Goal: Information Seeking & Learning: Learn about a topic

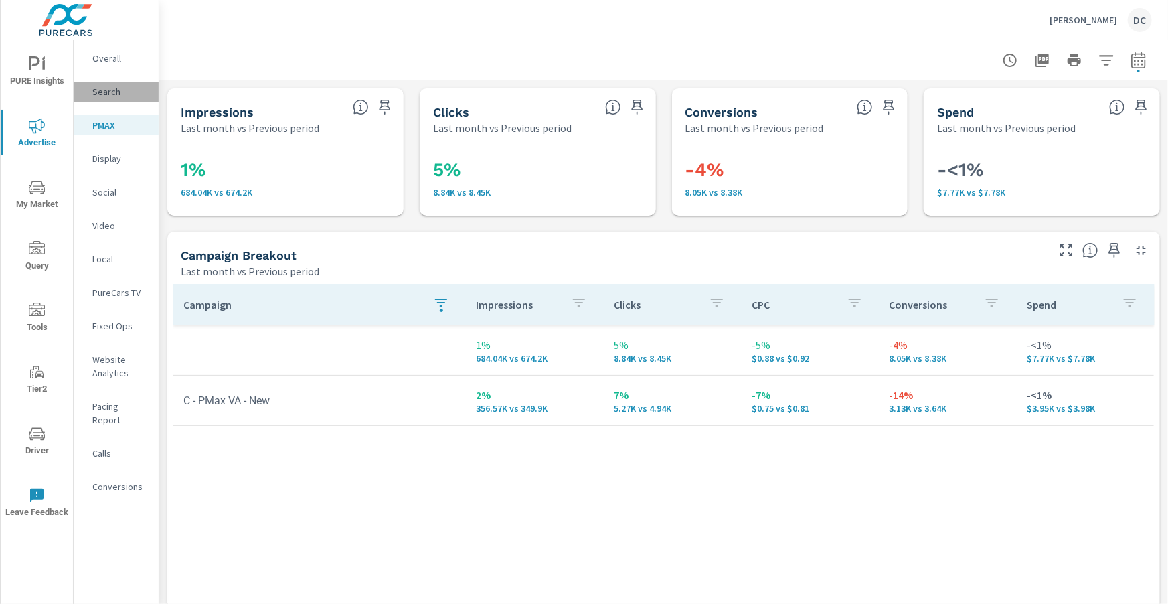
click at [104, 90] on p "Search" at bounding box center [120, 91] width 56 height 13
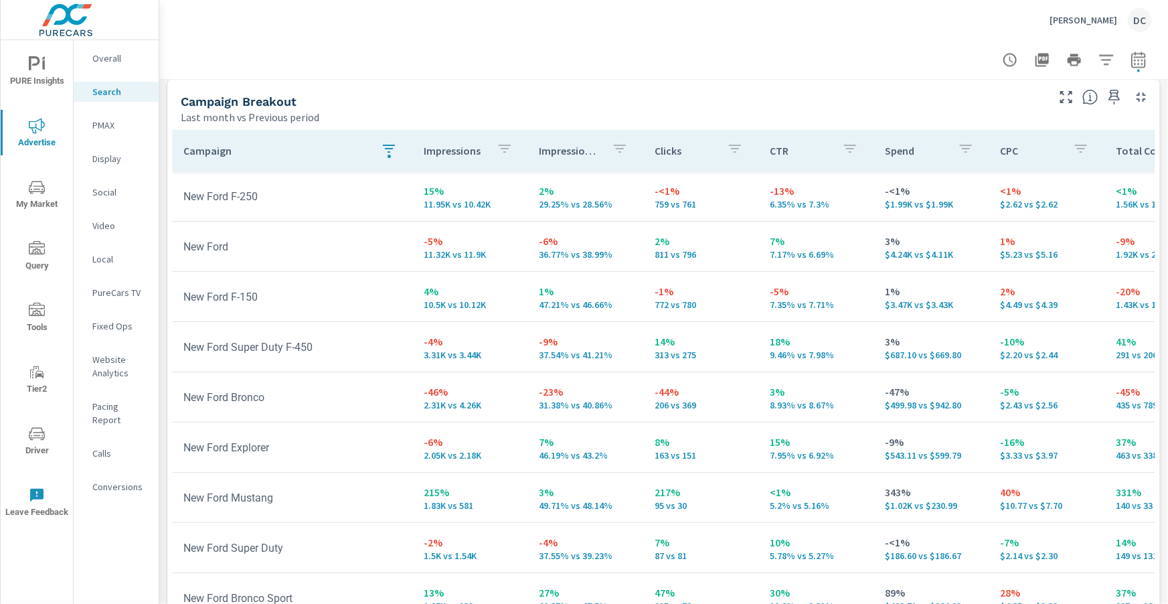
scroll to position [1338, 0]
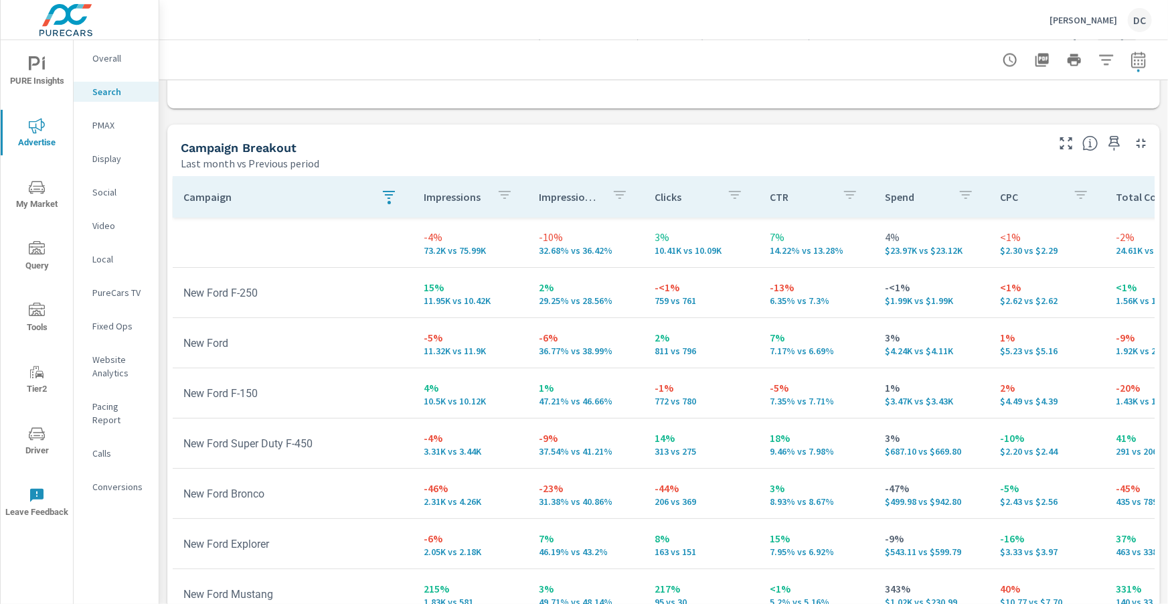
scroll to position [1338, 0]
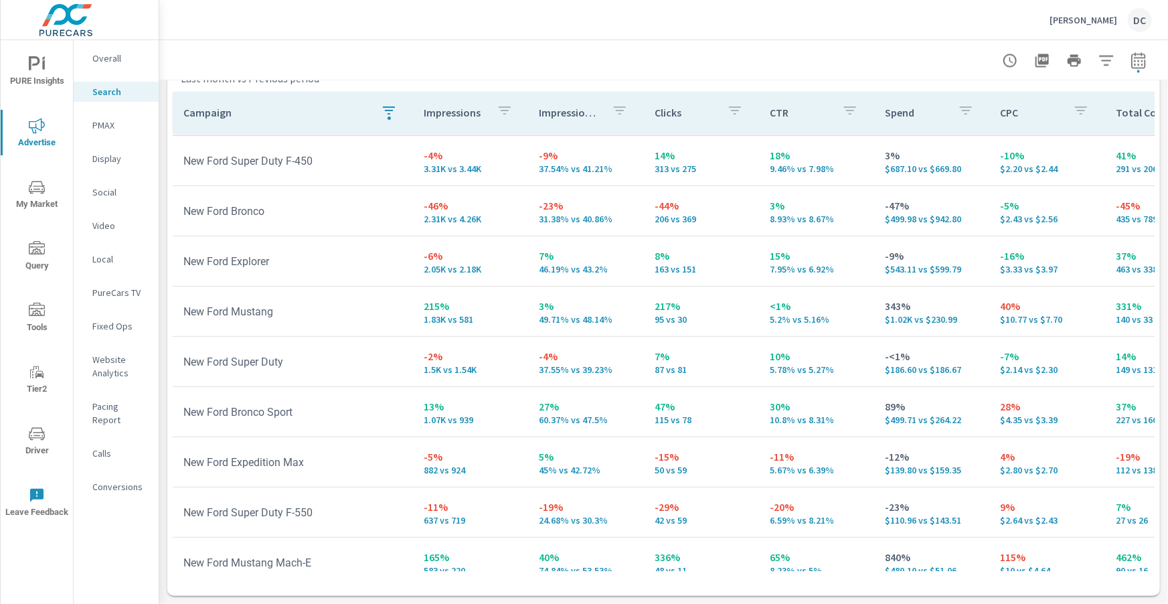
scroll to position [208, 0]
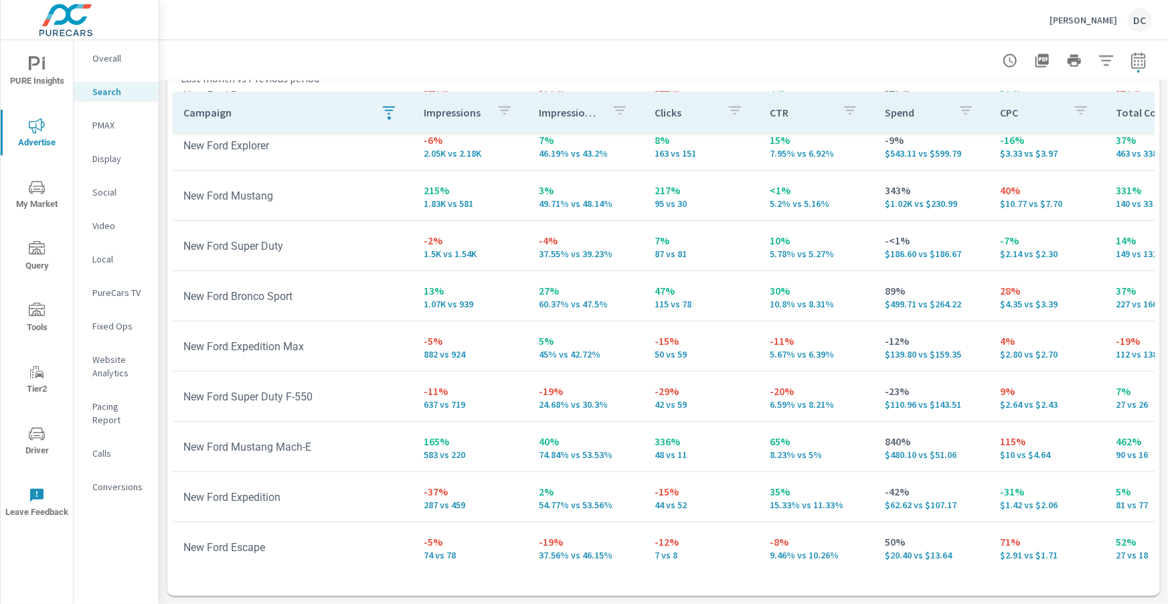
scroll to position [314, 0]
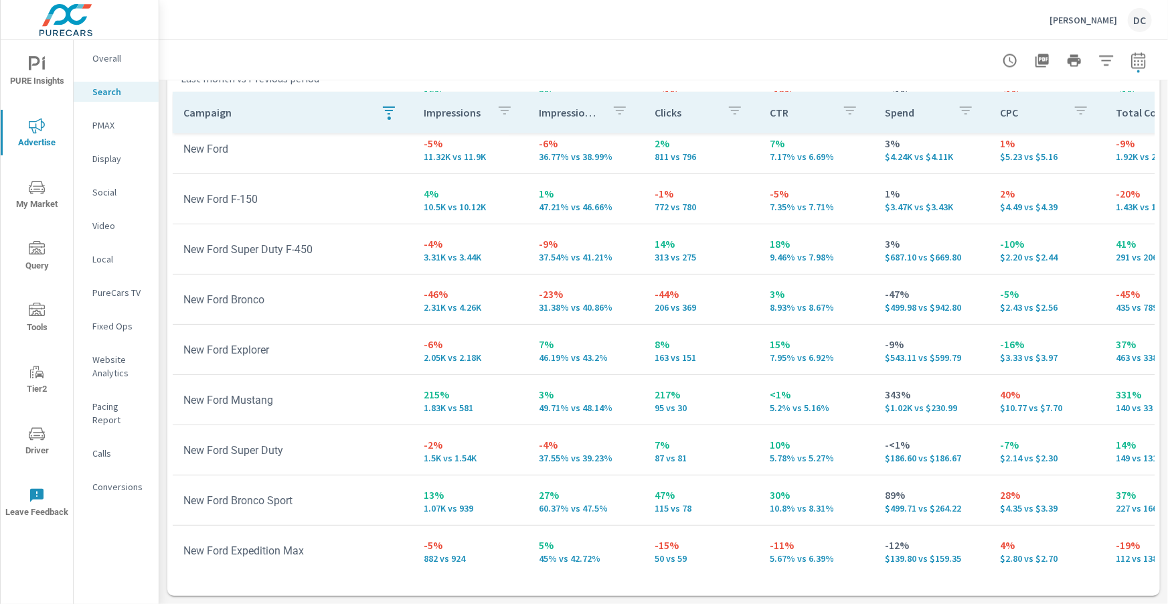
scroll to position [32, 0]
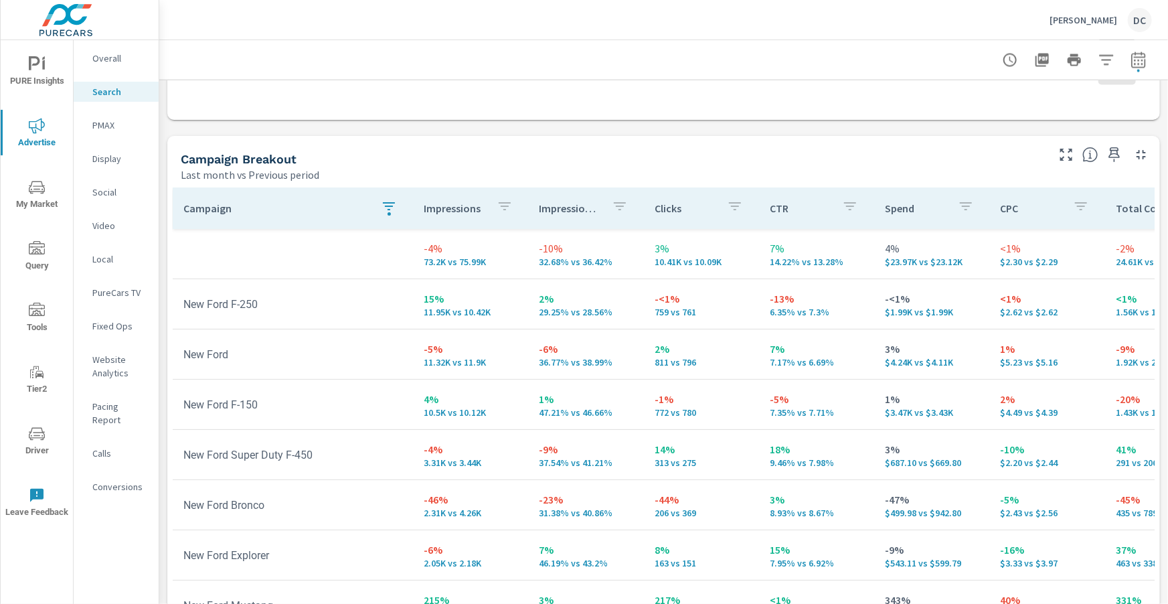
scroll to position [1237, 0]
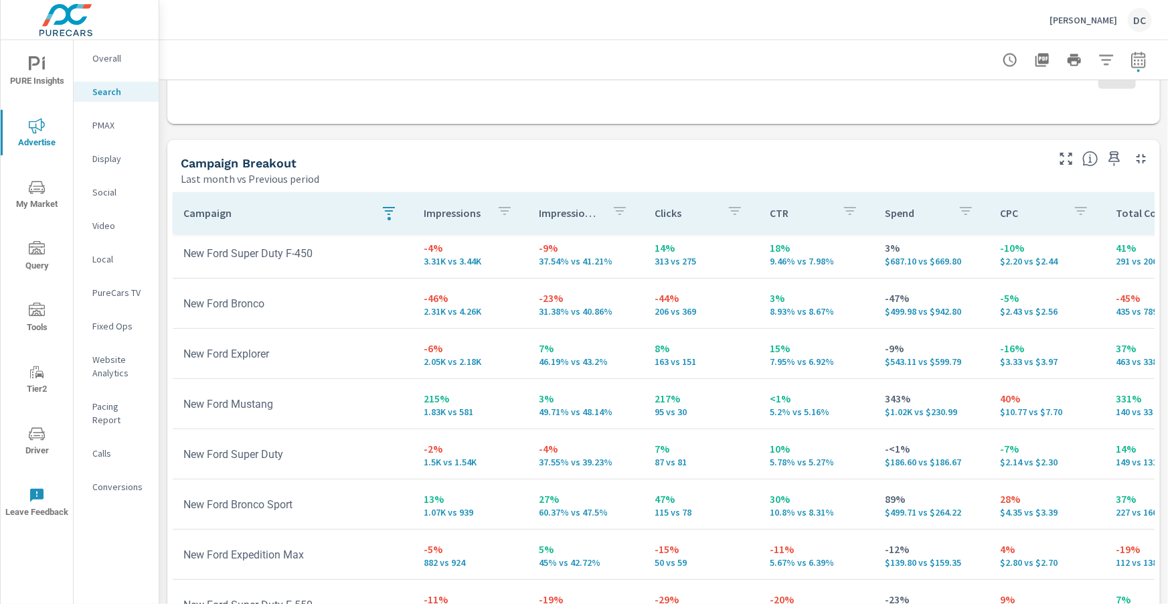
scroll to position [260, 0]
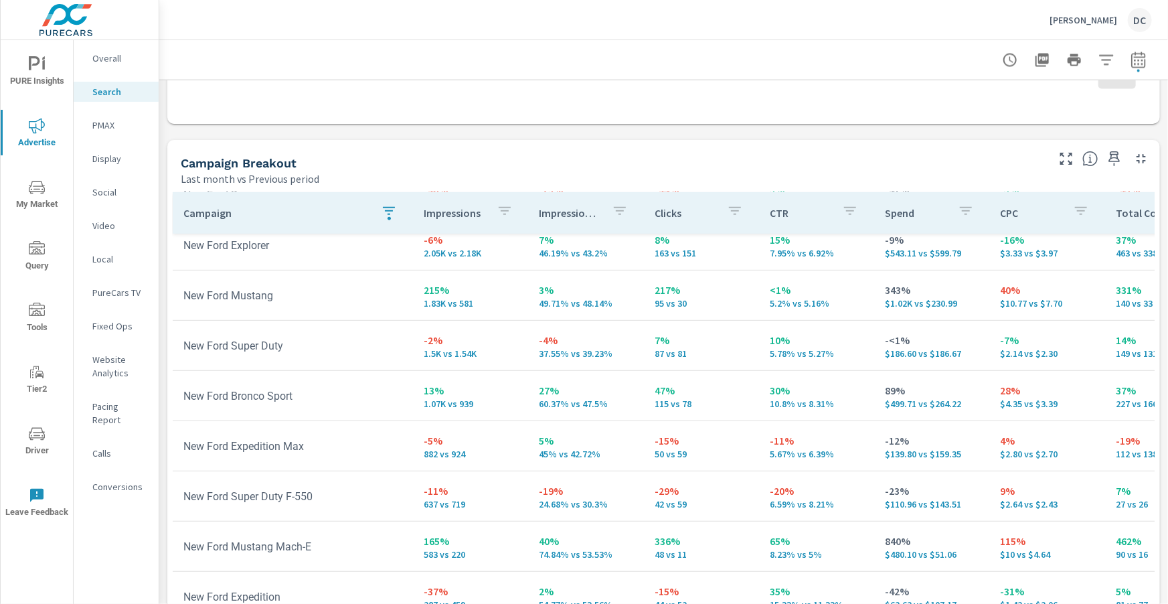
scroll to position [1338, 0]
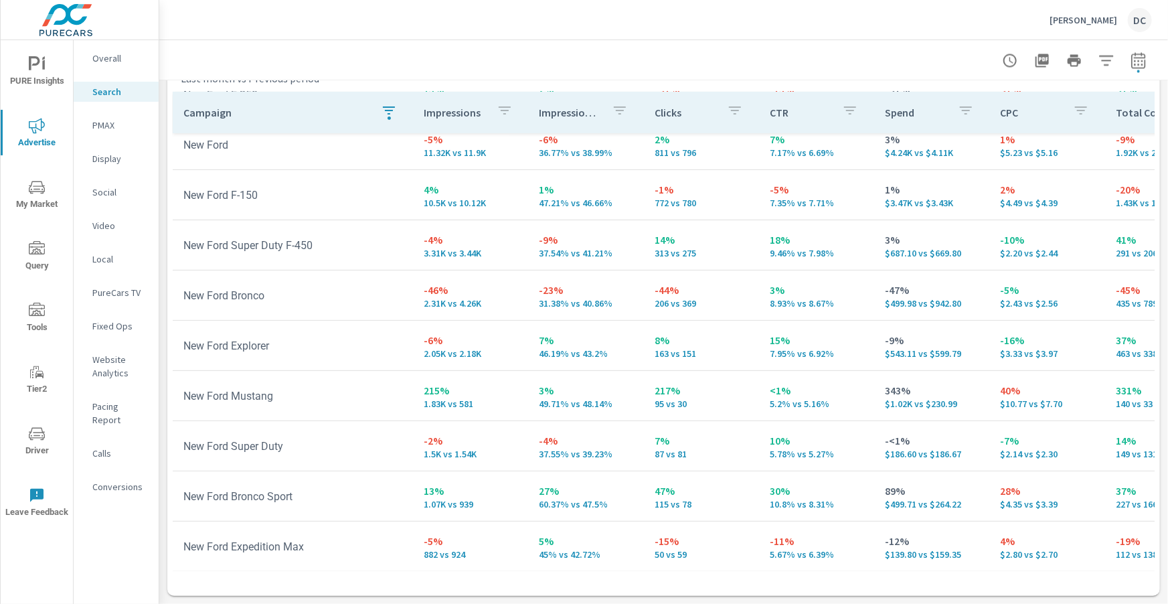
scroll to position [110, 0]
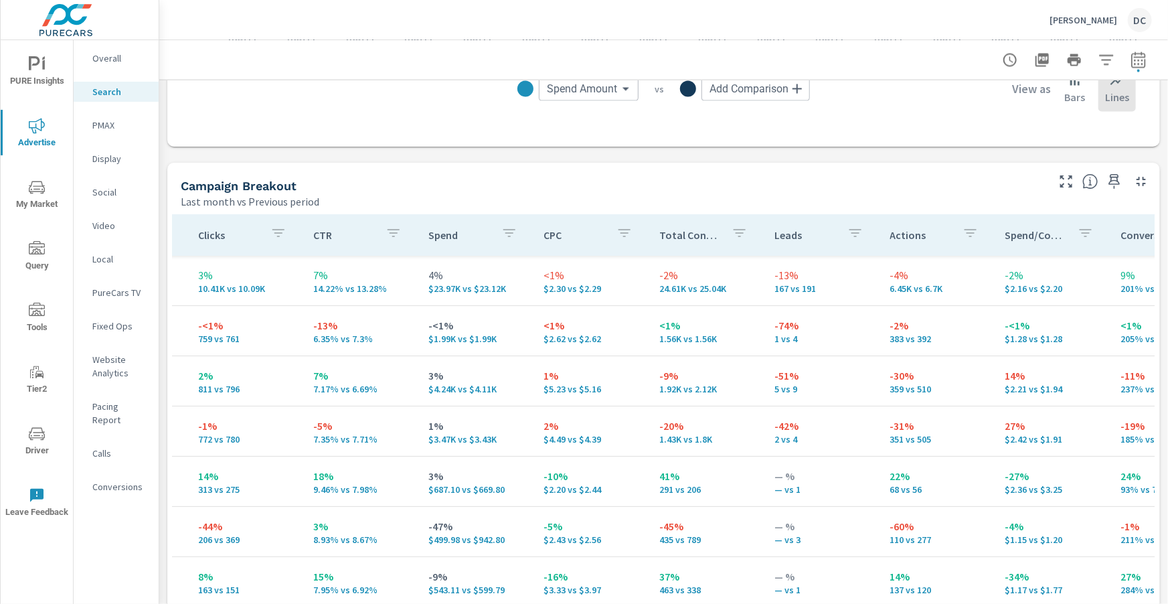
scroll to position [0, 456]
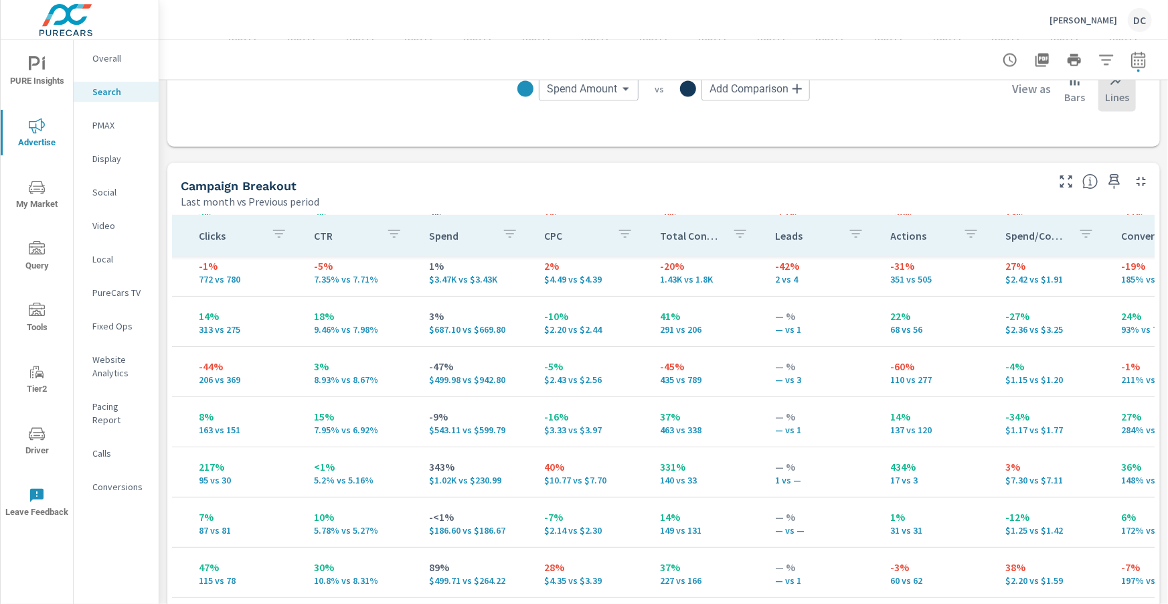
scroll to position [163, 456]
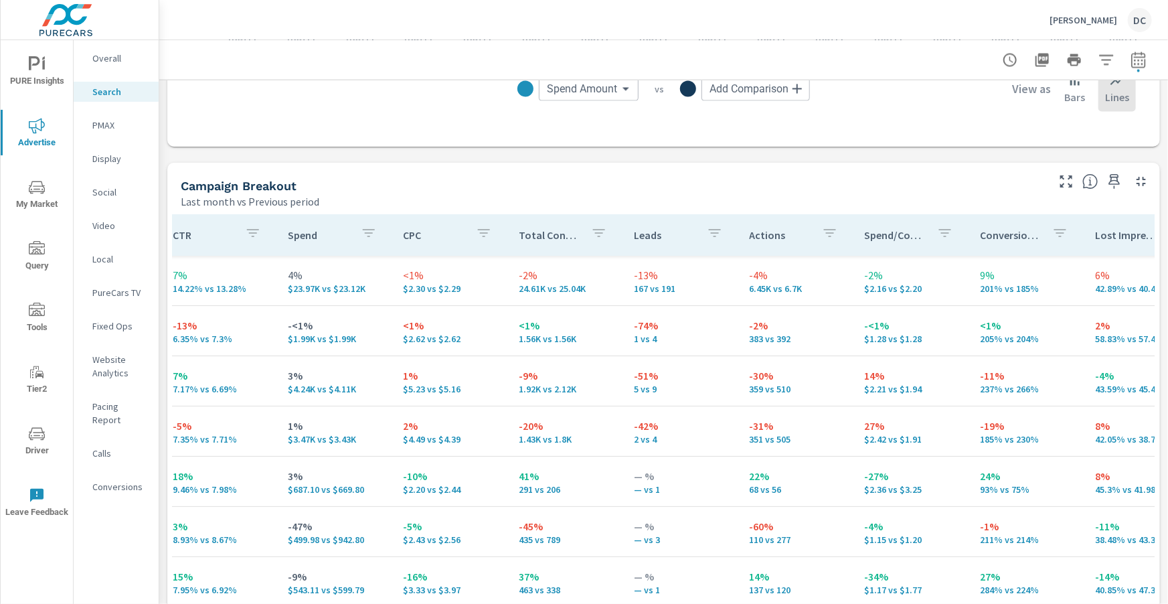
scroll to position [0, 596]
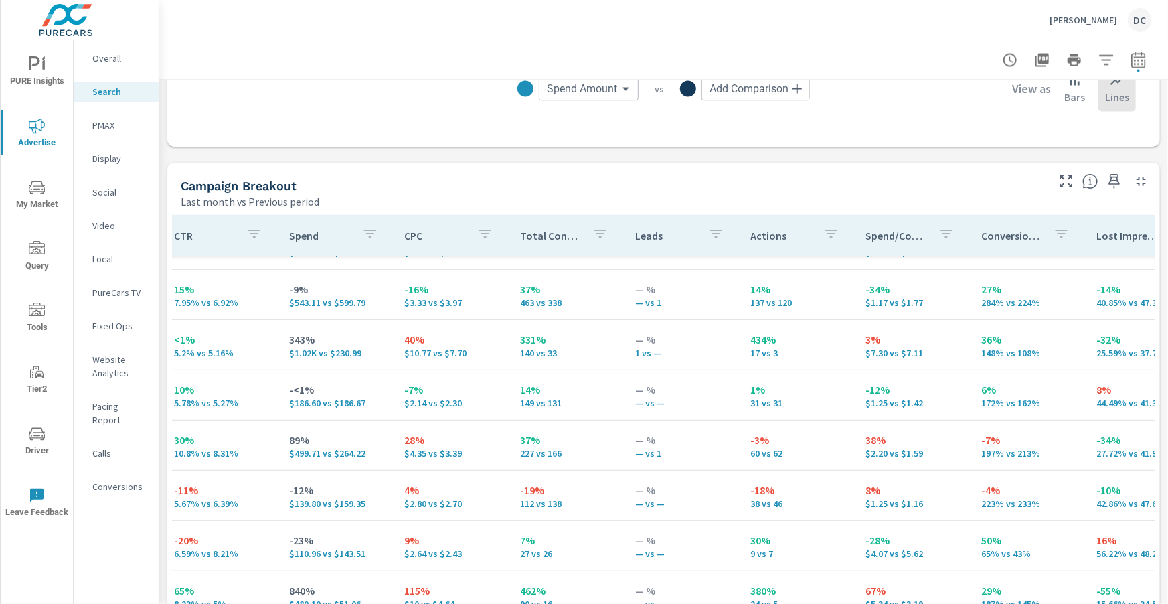
scroll to position [290, 596]
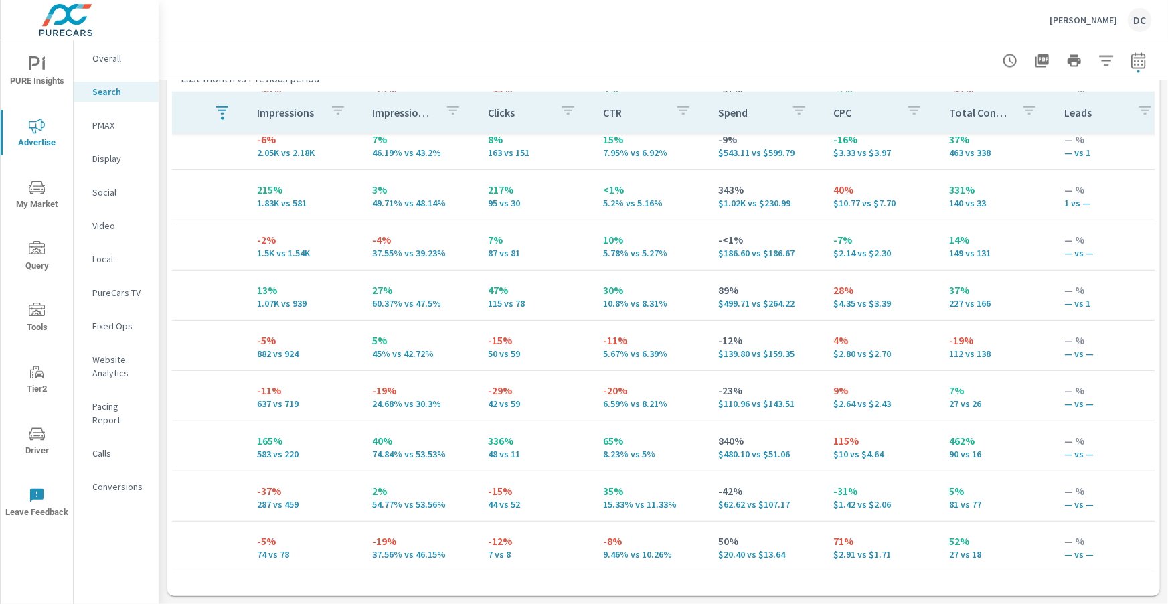
scroll to position [314, 166]
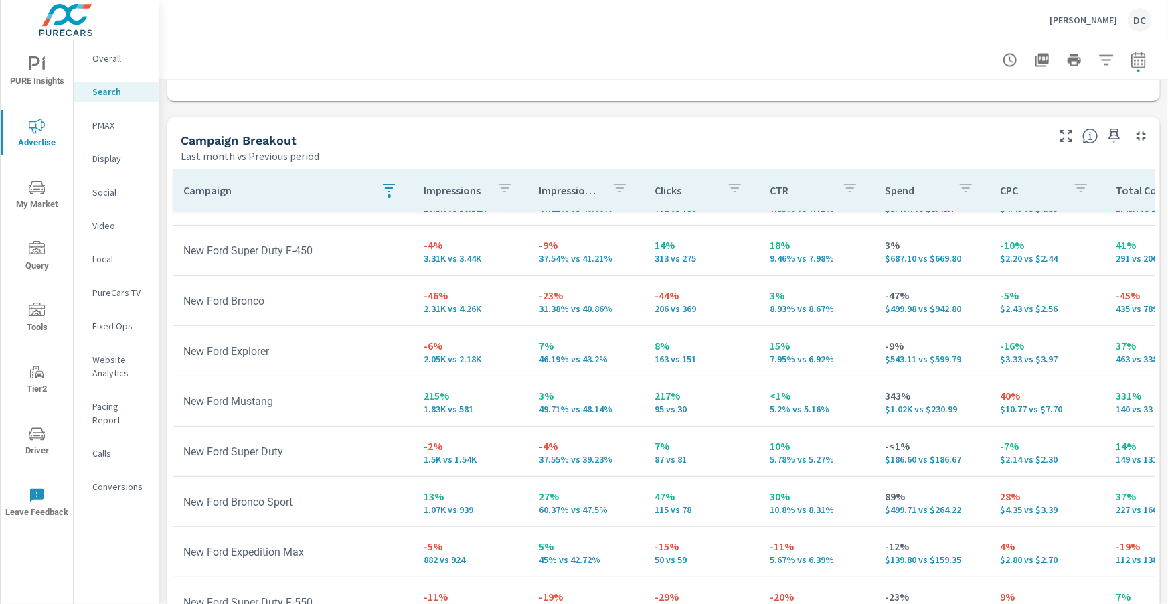
scroll to position [261, 0]
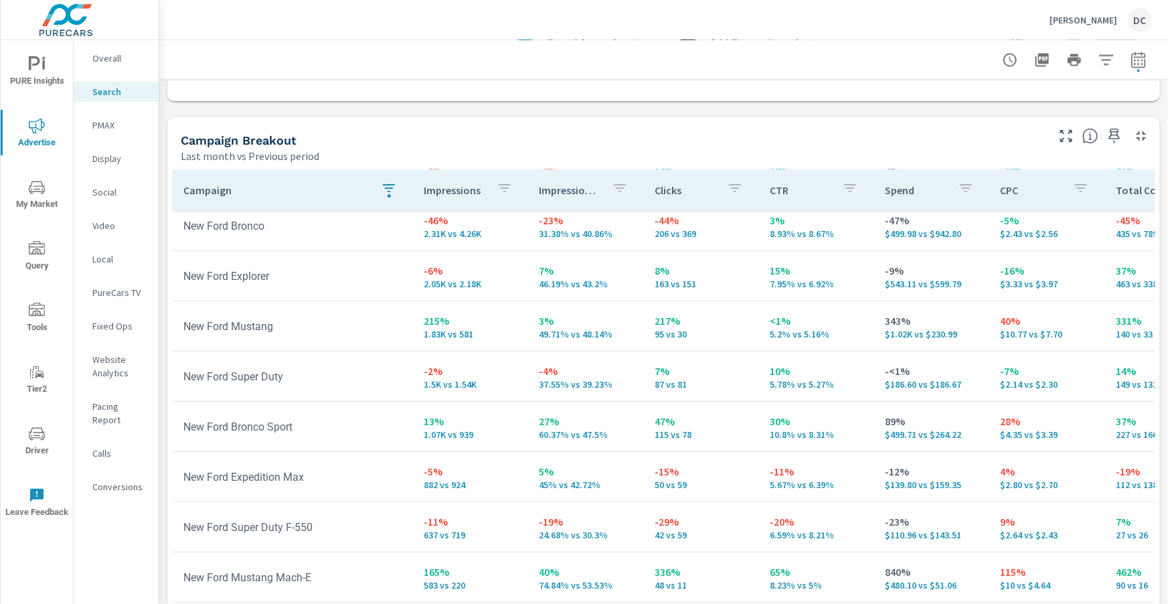
scroll to position [314, 0]
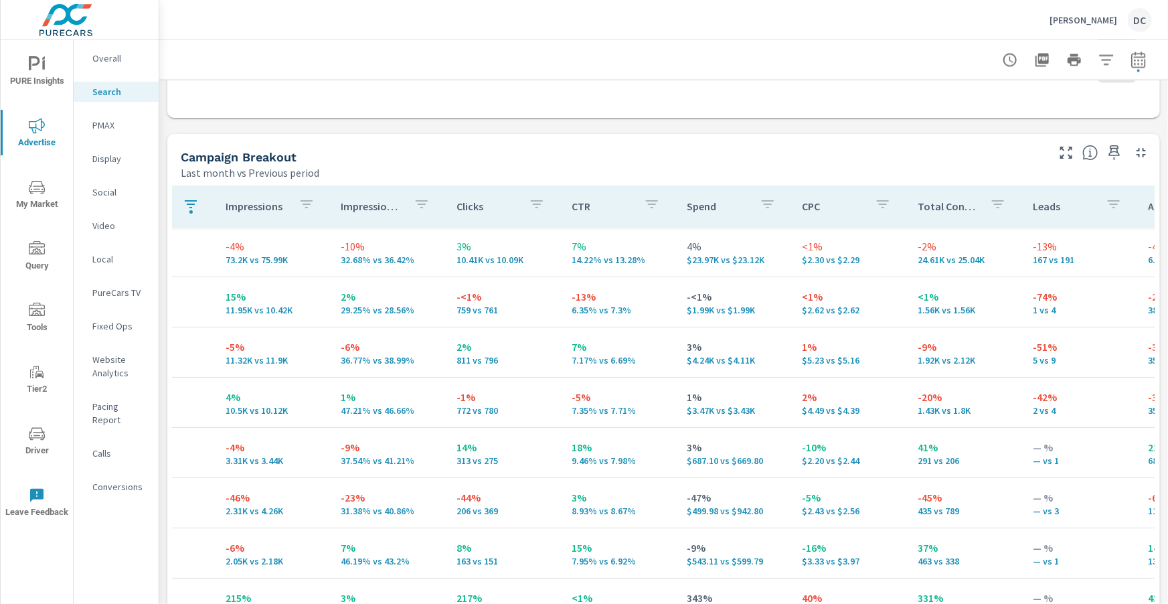
scroll to position [0, 221]
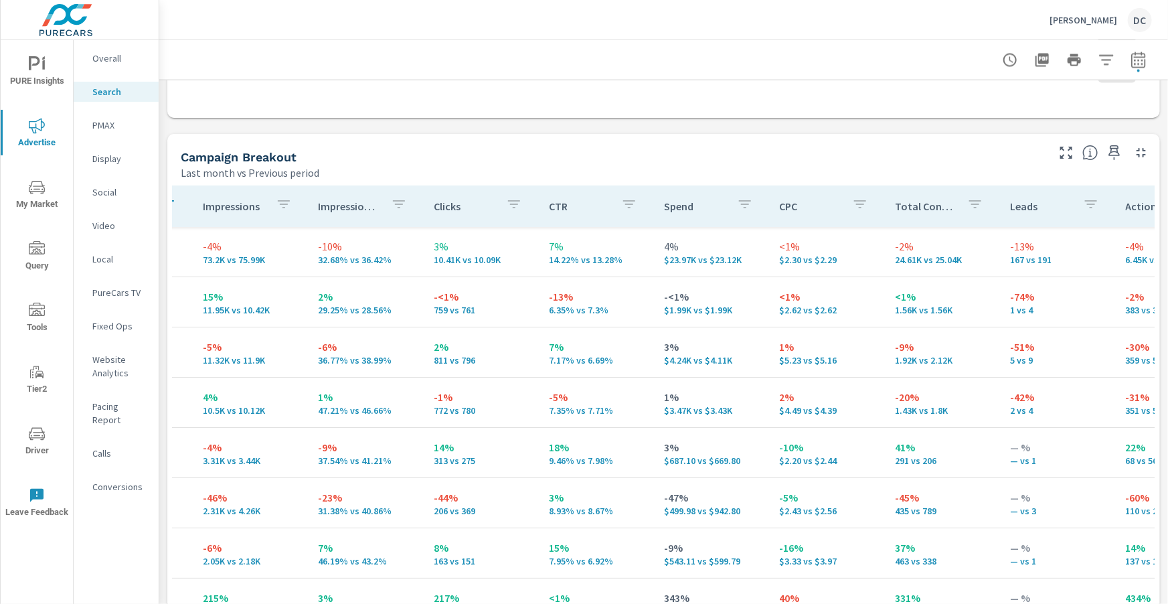
click at [107, 122] on p "PMAX" at bounding box center [120, 124] width 56 height 13
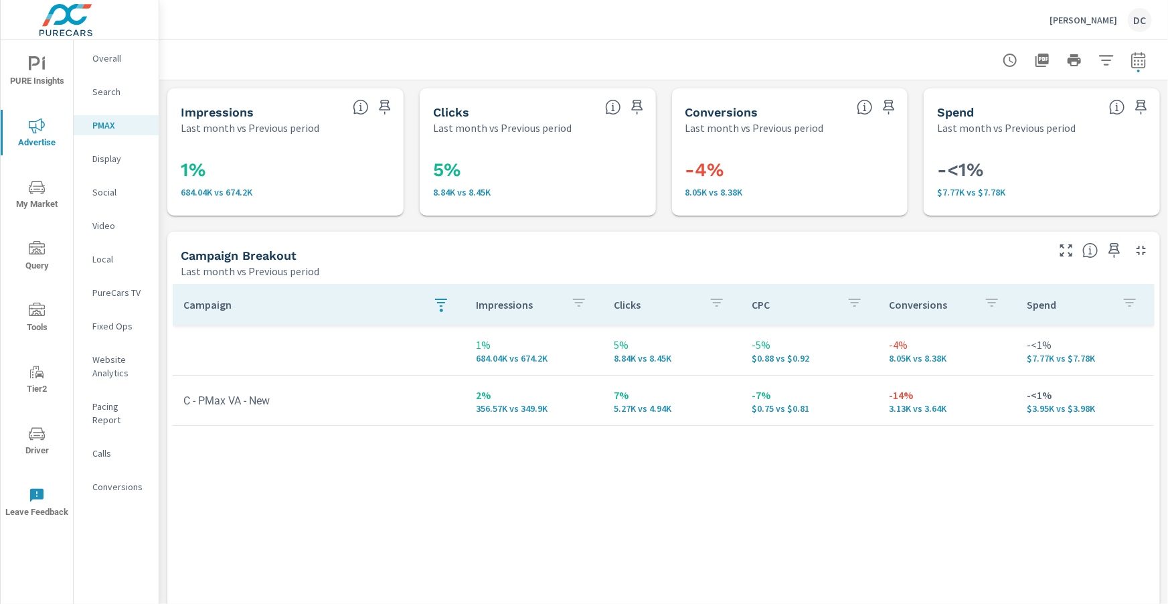
click at [113, 91] on p "Search" at bounding box center [120, 91] width 56 height 13
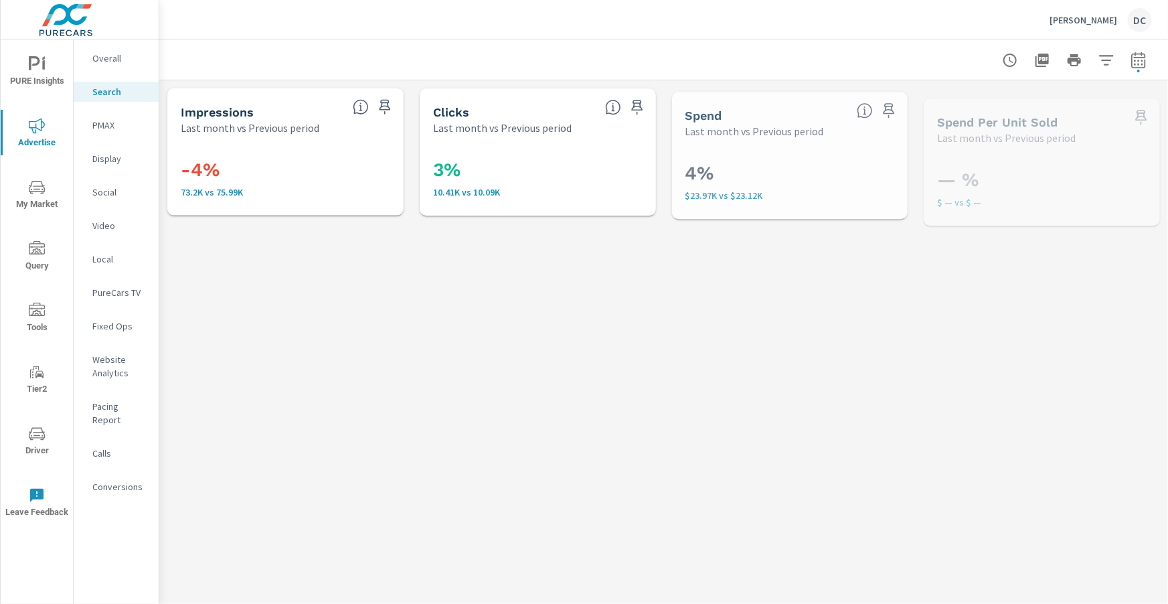
scroll to position [50, 0]
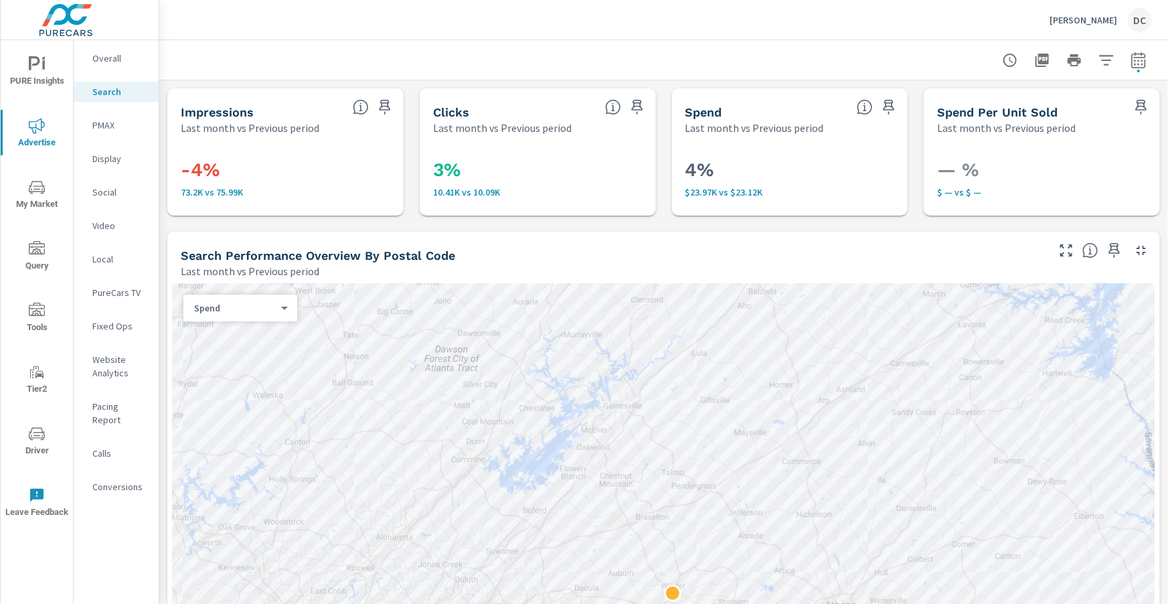
click at [114, 60] on p "Overall" at bounding box center [120, 58] width 56 height 13
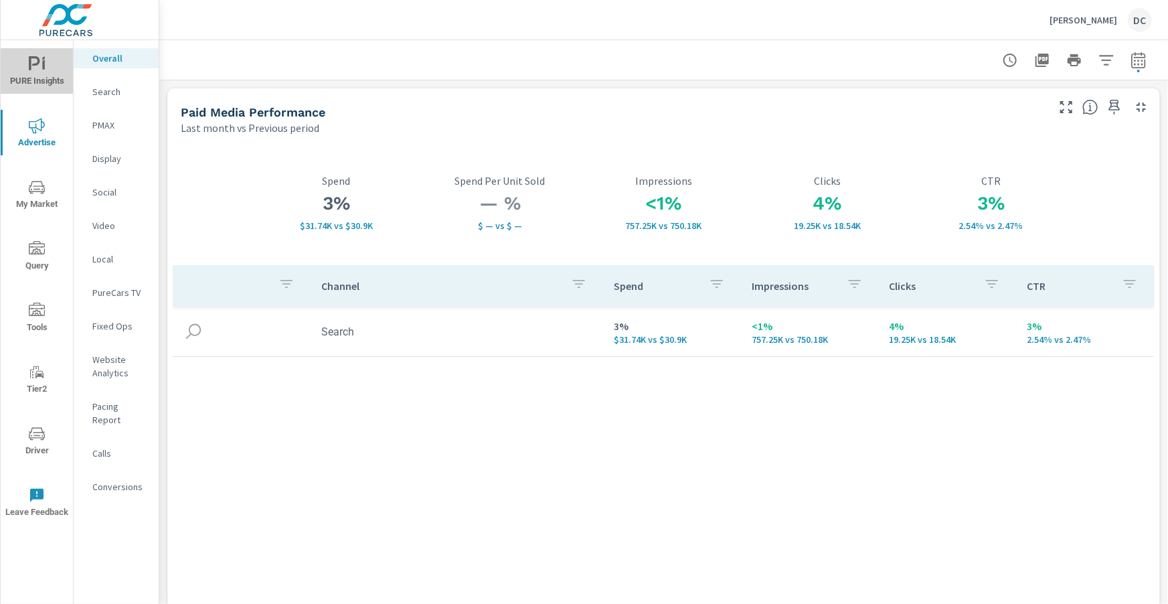
click at [48, 62] on span "PURE Insights" at bounding box center [37, 72] width 64 height 33
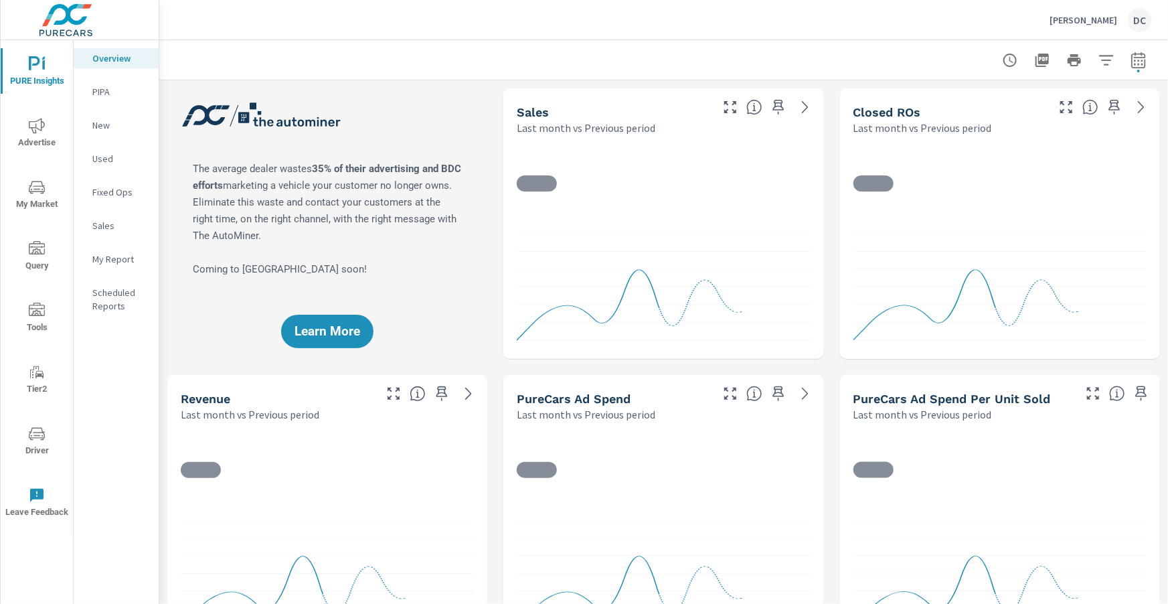
click at [105, 223] on p "Sales" at bounding box center [120, 225] width 56 height 13
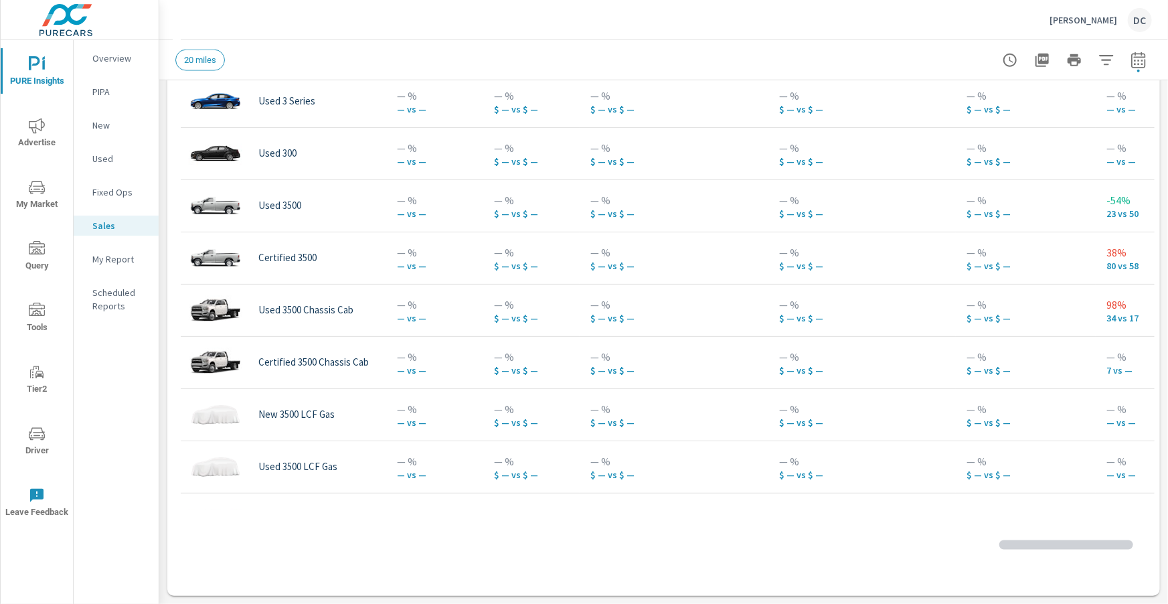
scroll to position [211, 0]
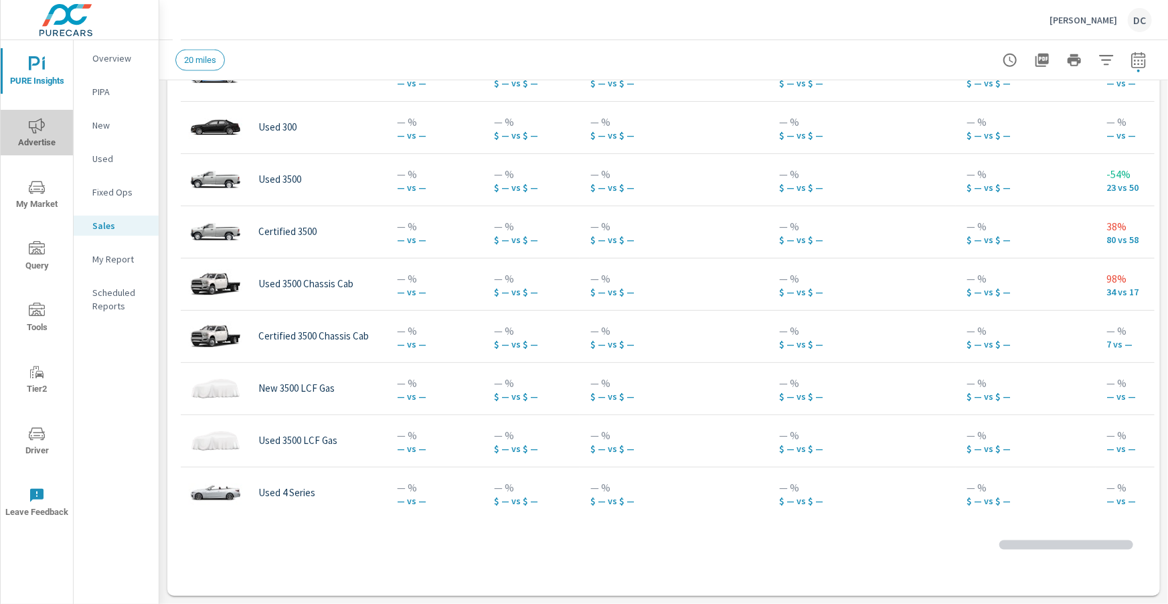
click at [35, 130] on icon "nav menu" at bounding box center [37, 126] width 16 height 16
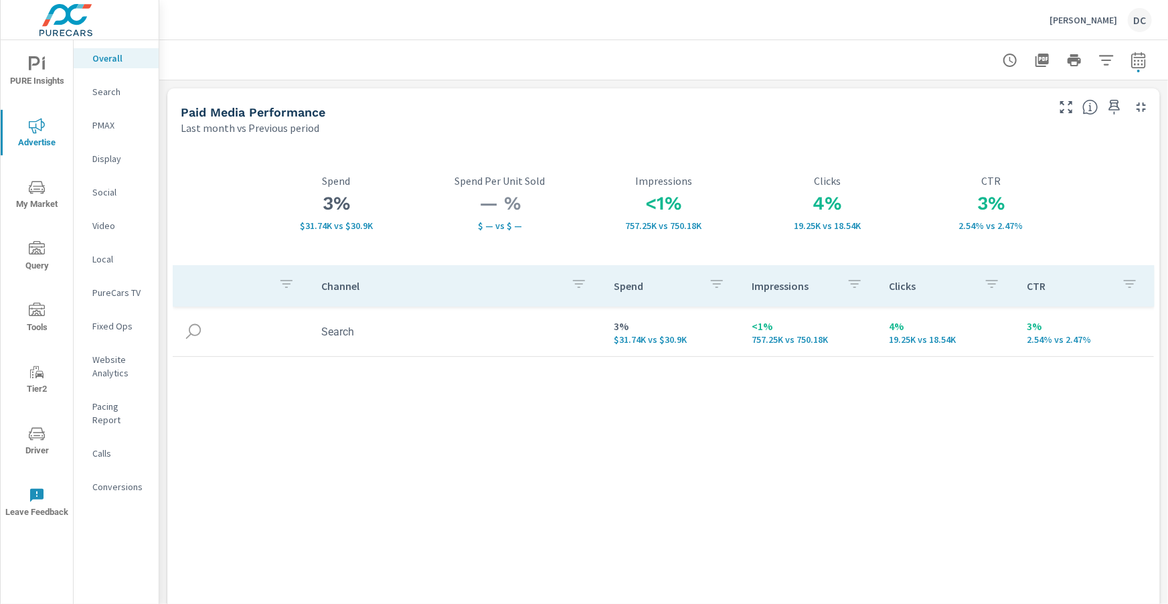
click at [107, 92] on p "Search" at bounding box center [120, 91] width 56 height 13
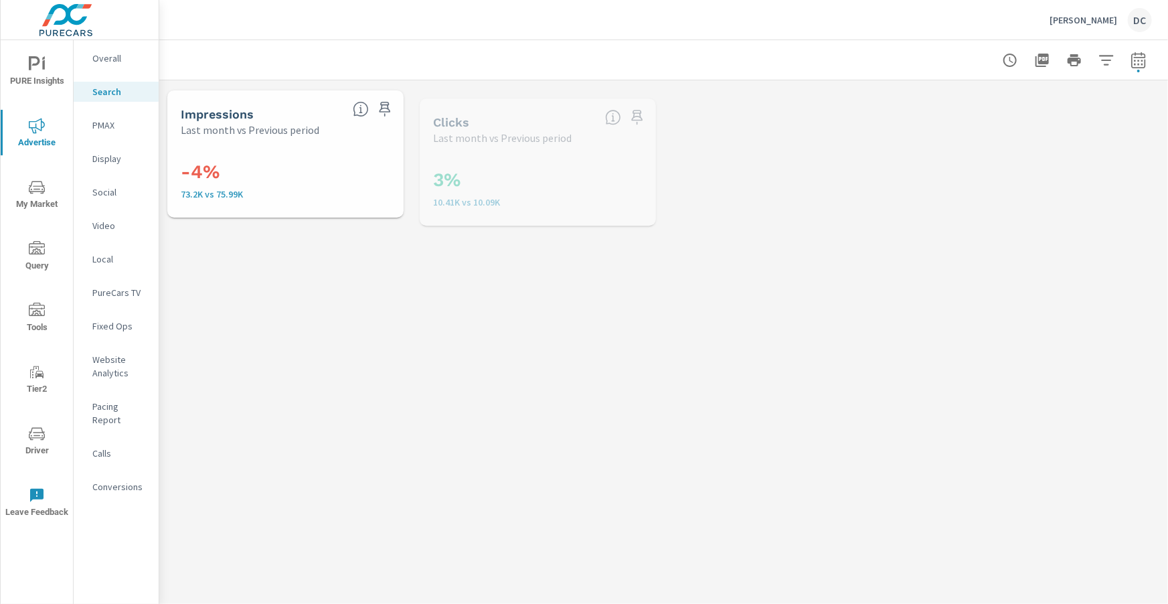
scroll to position [50, 0]
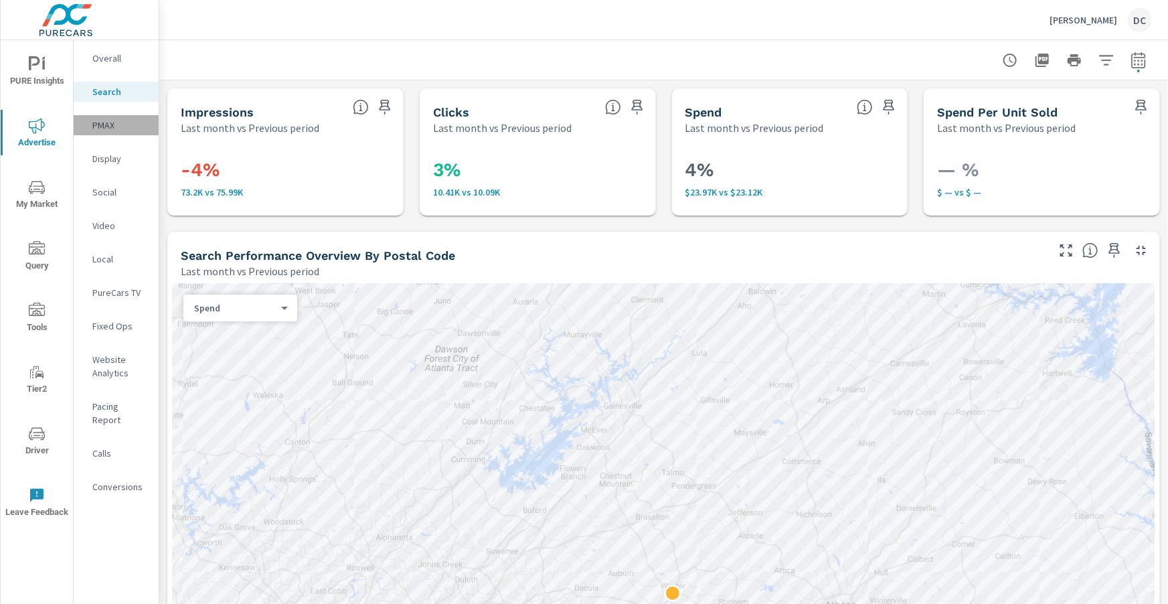
click at [100, 122] on p "PMAX" at bounding box center [120, 124] width 56 height 13
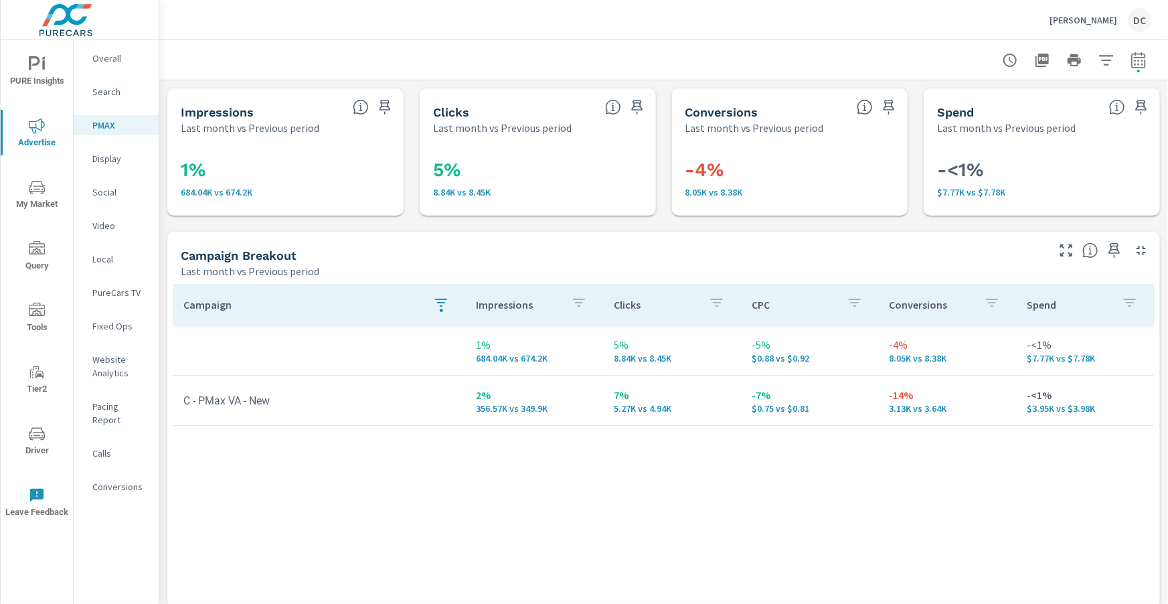
click at [109, 61] on p "Overall" at bounding box center [120, 58] width 56 height 13
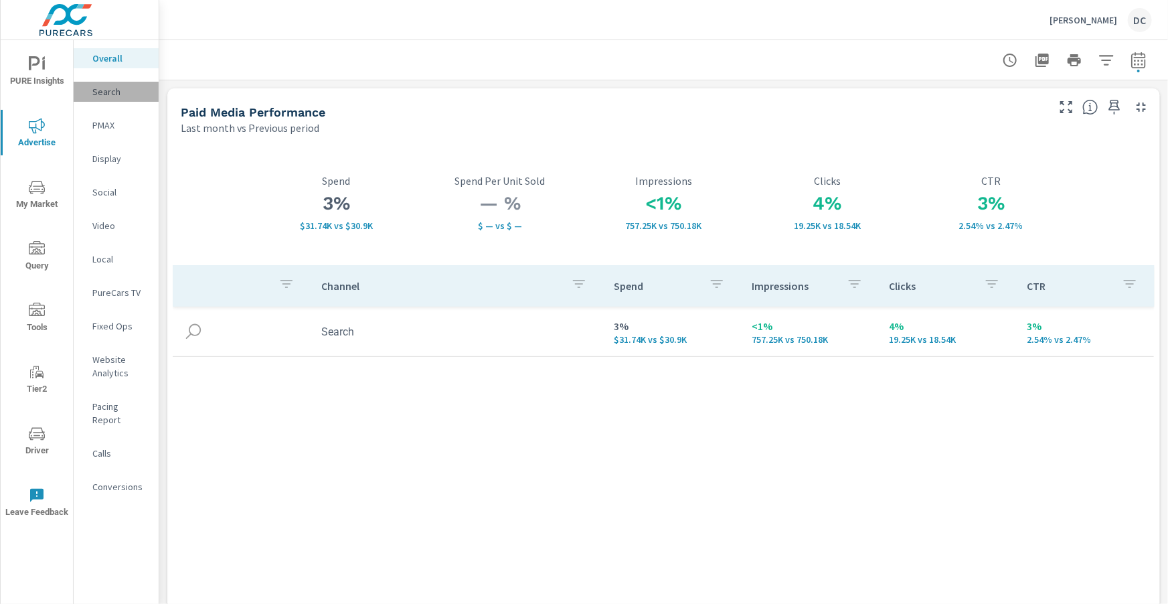
click at [106, 94] on p "Search" at bounding box center [120, 91] width 56 height 13
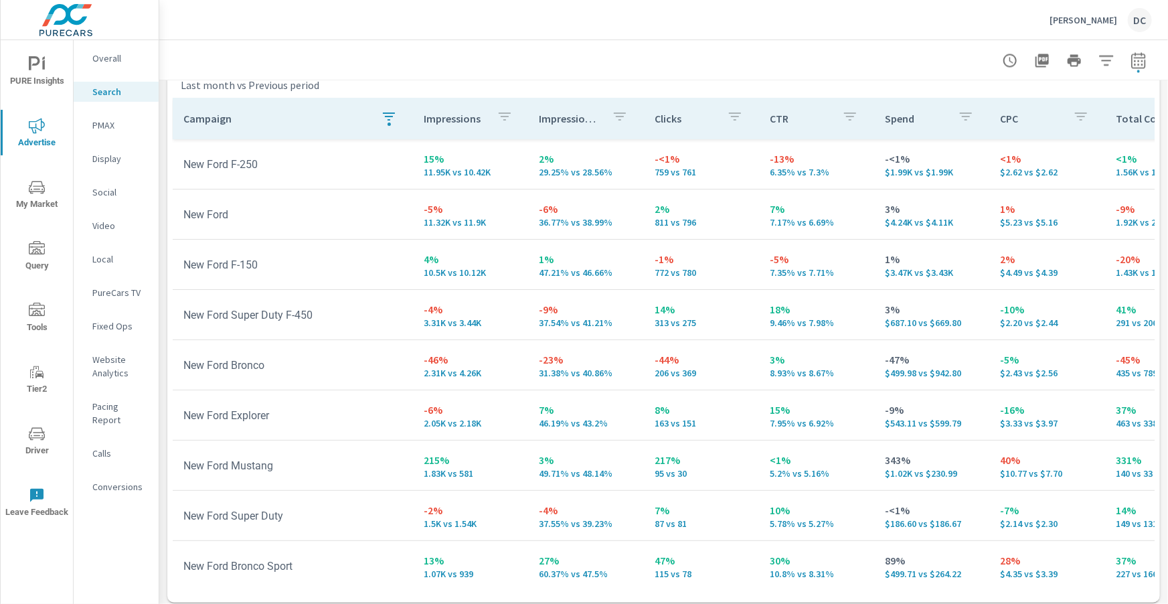
scroll to position [1338, 0]
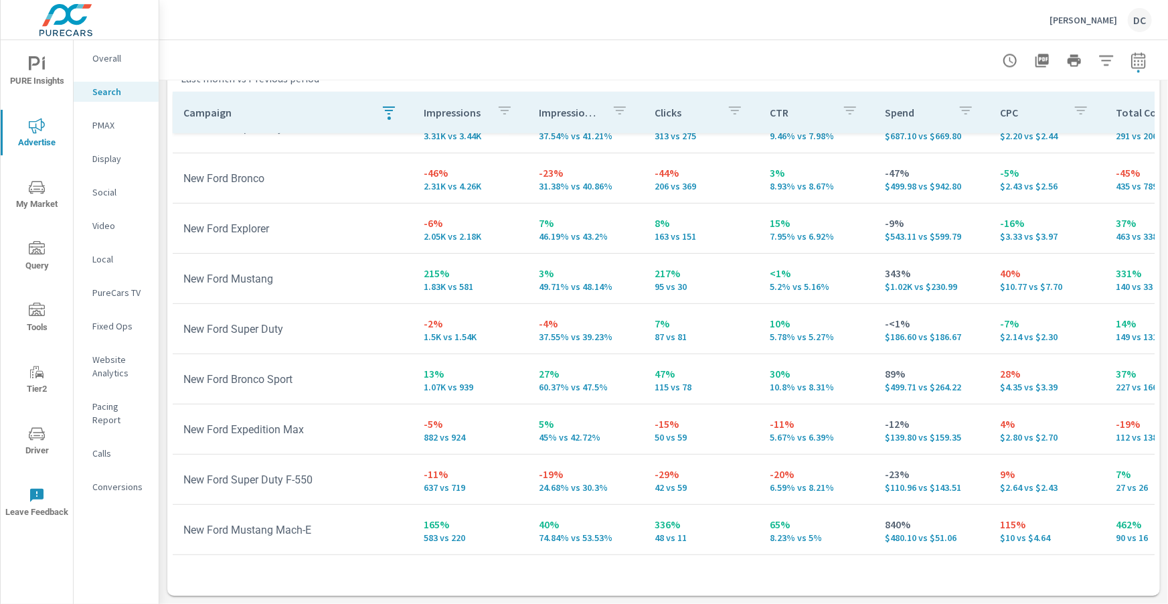
scroll to position [231, 2]
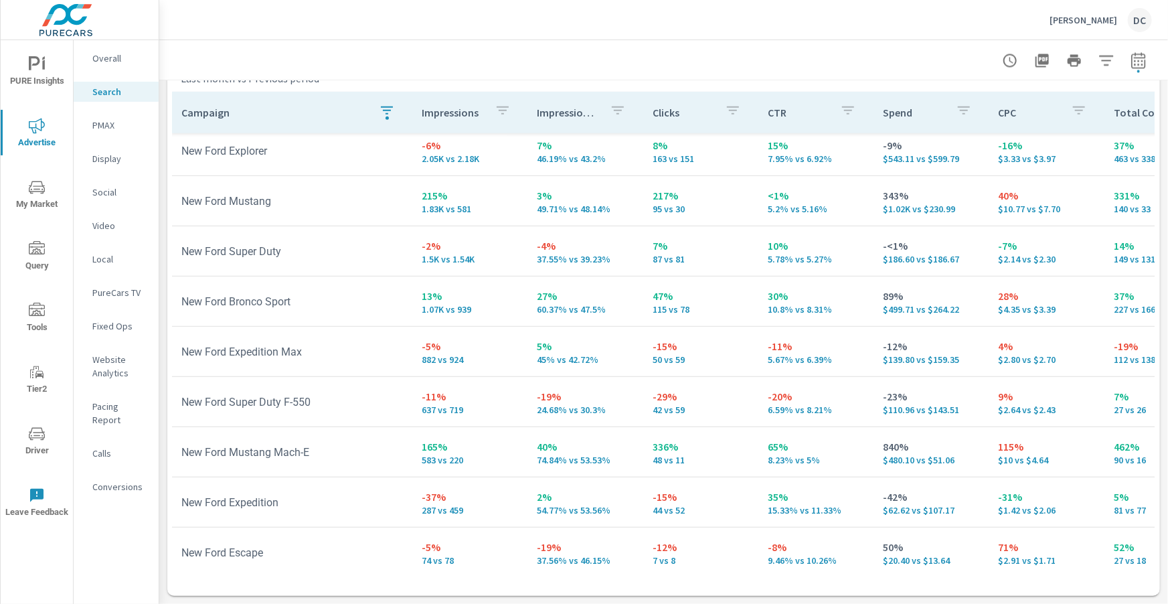
scroll to position [314, 2]
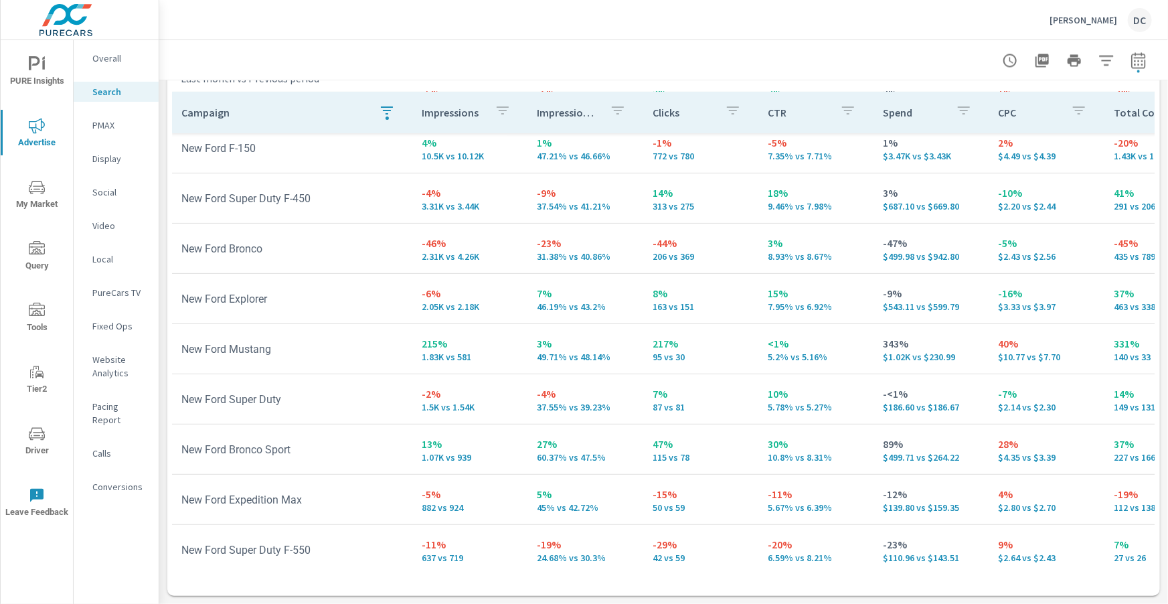
scroll to position [159, 2]
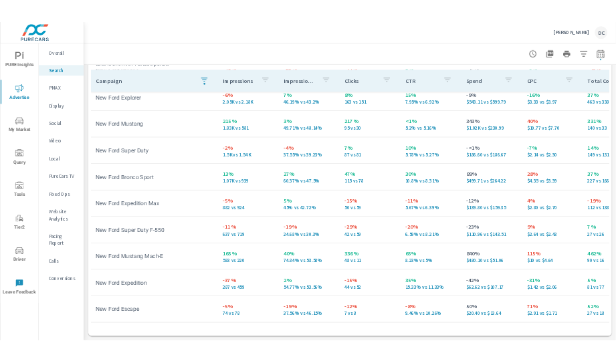
scroll to position [1338, 0]
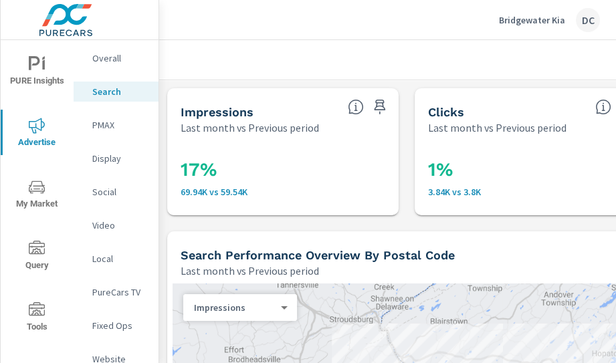
scroll to position [415, 15]
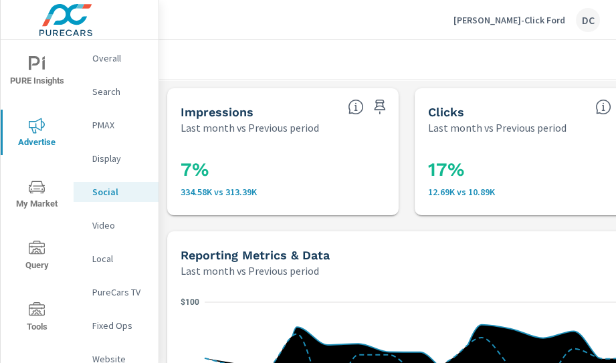
scroll to position [32, 0]
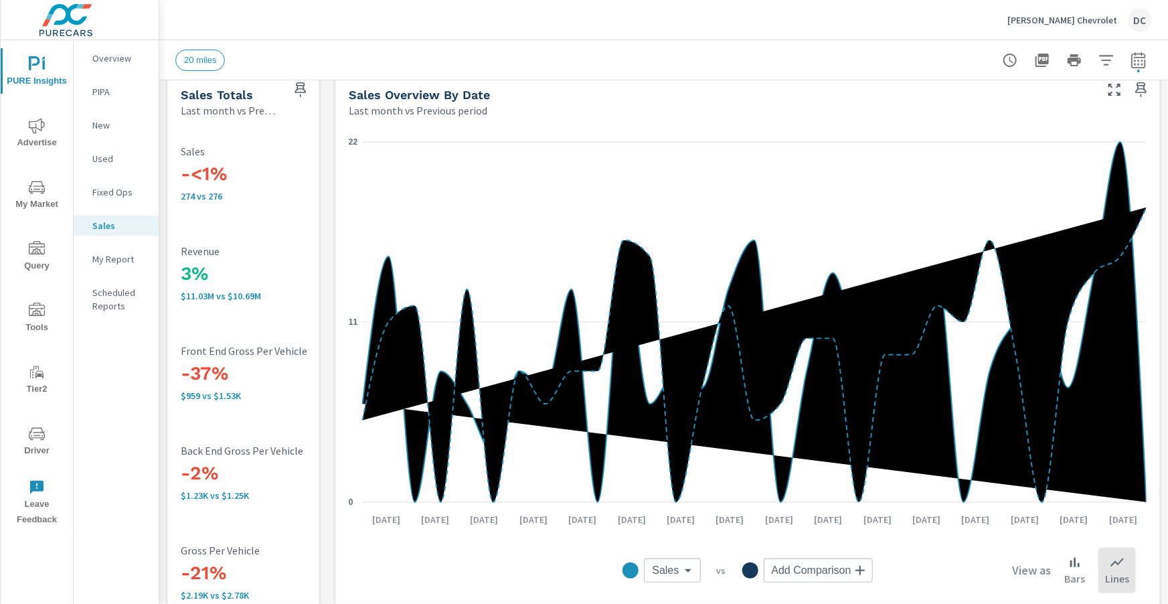
click at [1047, 18] on p "Bob Brown Chevrolet" at bounding box center [1062, 20] width 110 height 12
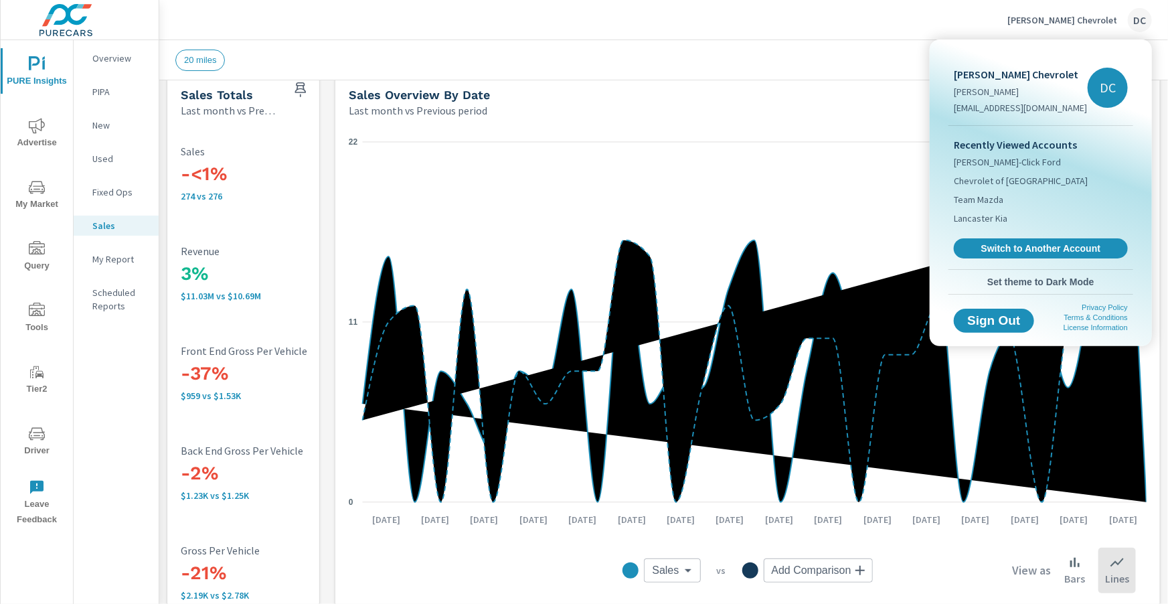
click at [1003, 236] on div "Recently Viewed Accounts Tuttle-Click Ford Chevrolet of Culver City Team Mazda …" at bounding box center [1040, 197] width 185 height 143
click at [1006, 246] on span "Switch to Another Account" at bounding box center [1040, 248] width 164 height 13
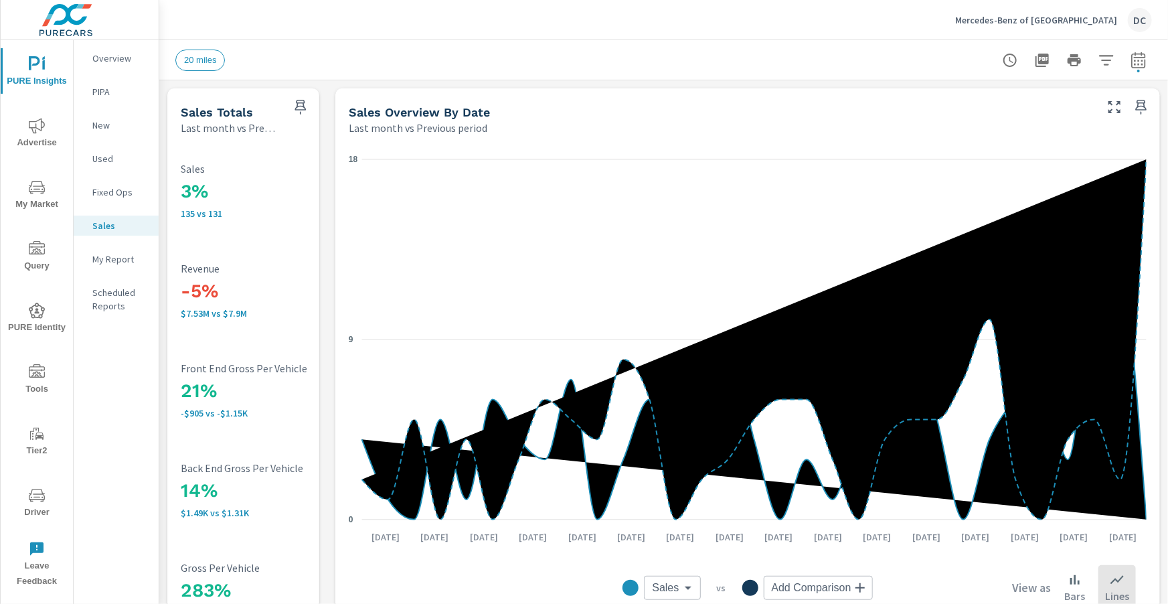
click at [37, 139] on span "Advertise" at bounding box center [37, 134] width 64 height 33
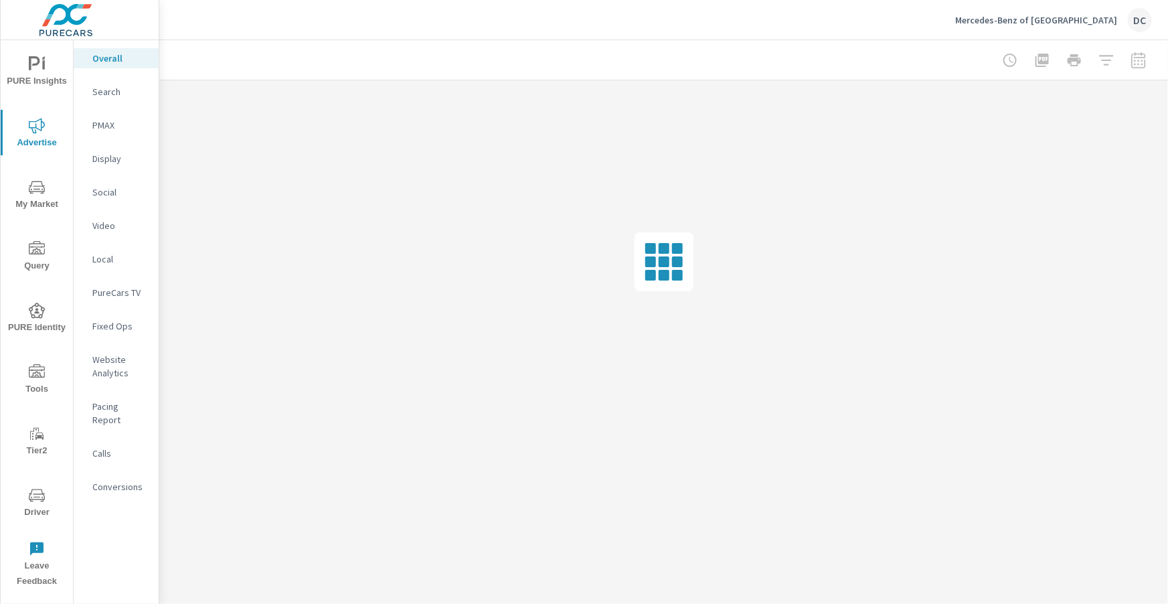
click at [102, 189] on p "Social" at bounding box center [120, 191] width 56 height 13
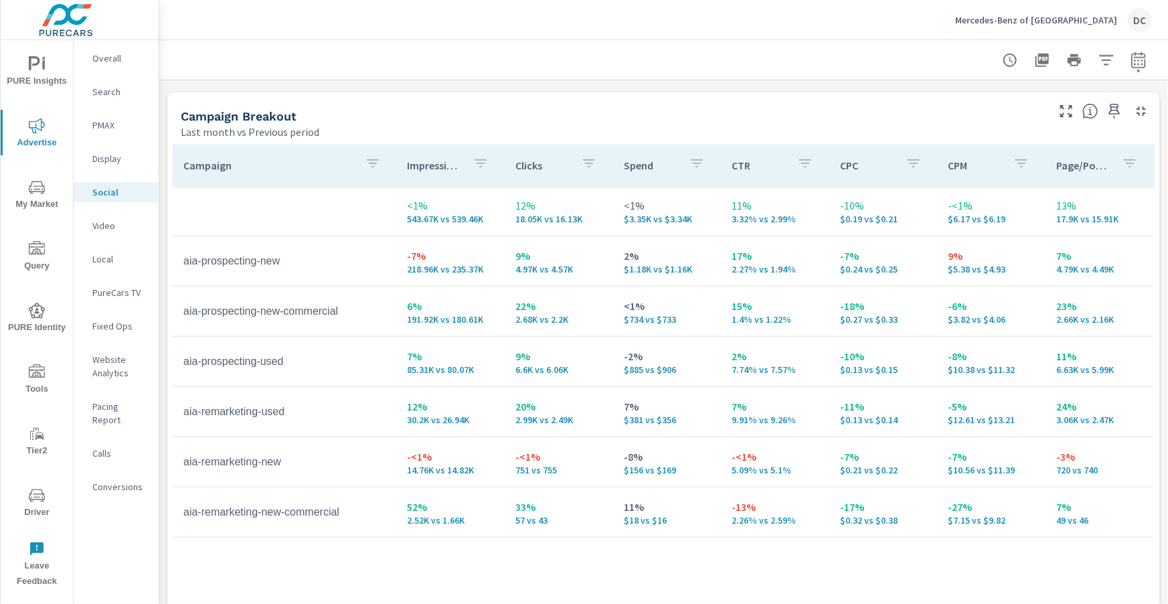
scroll to position [622, 0]
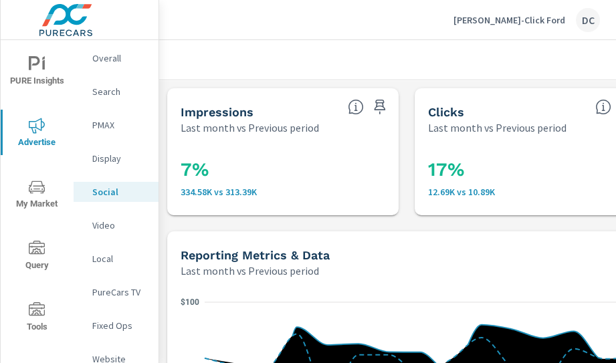
scroll to position [32, 0]
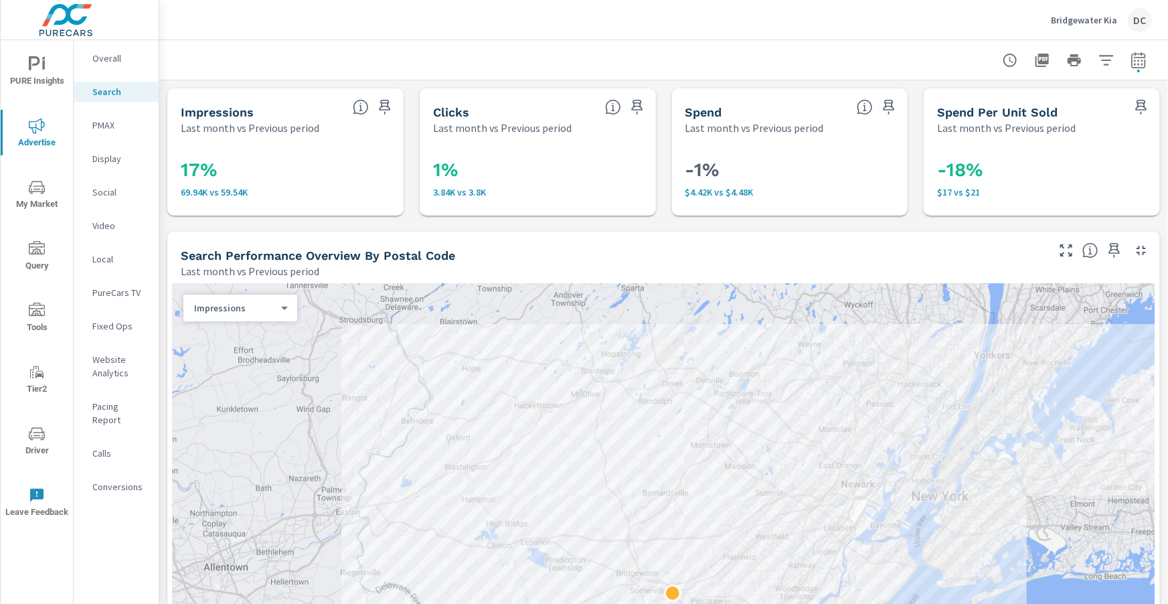
scroll to position [415, 15]
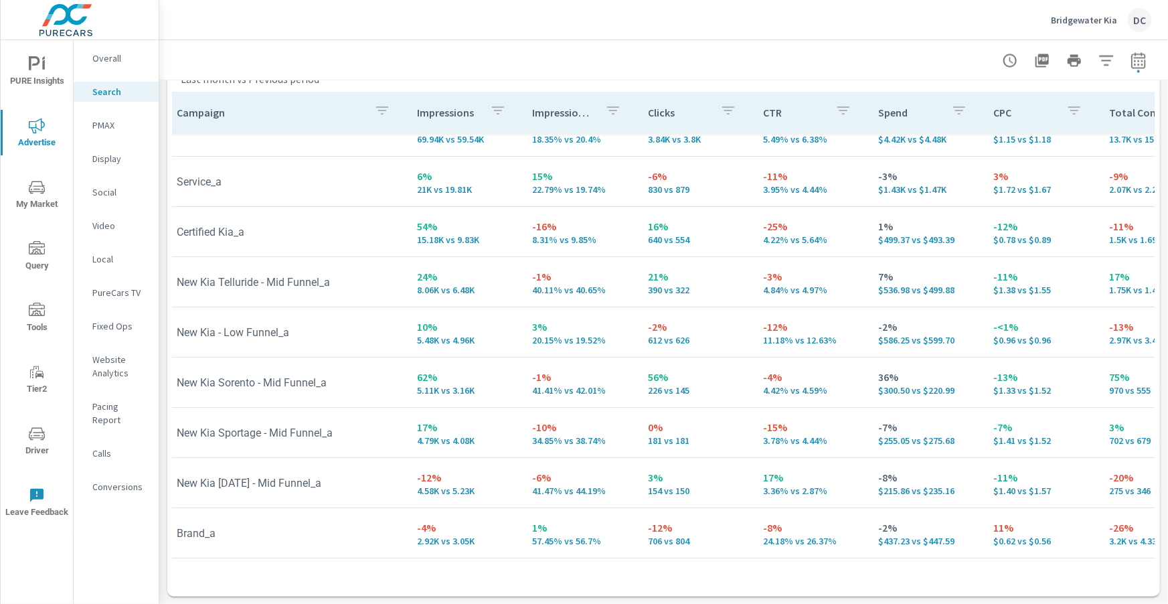
scroll to position [0, 5]
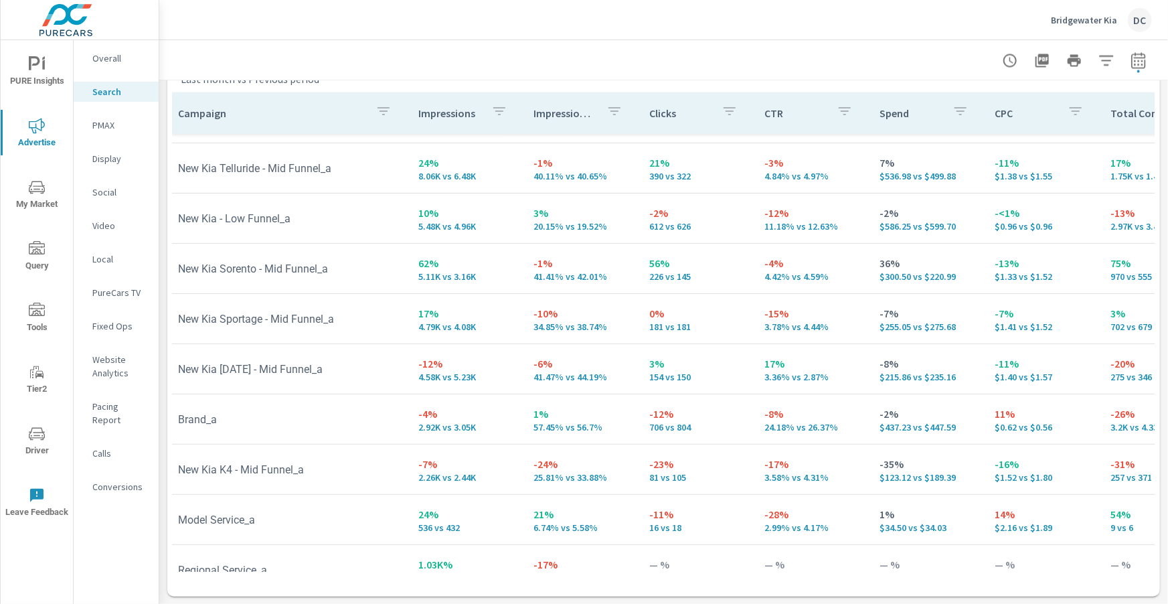
scroll to position [205, 5]
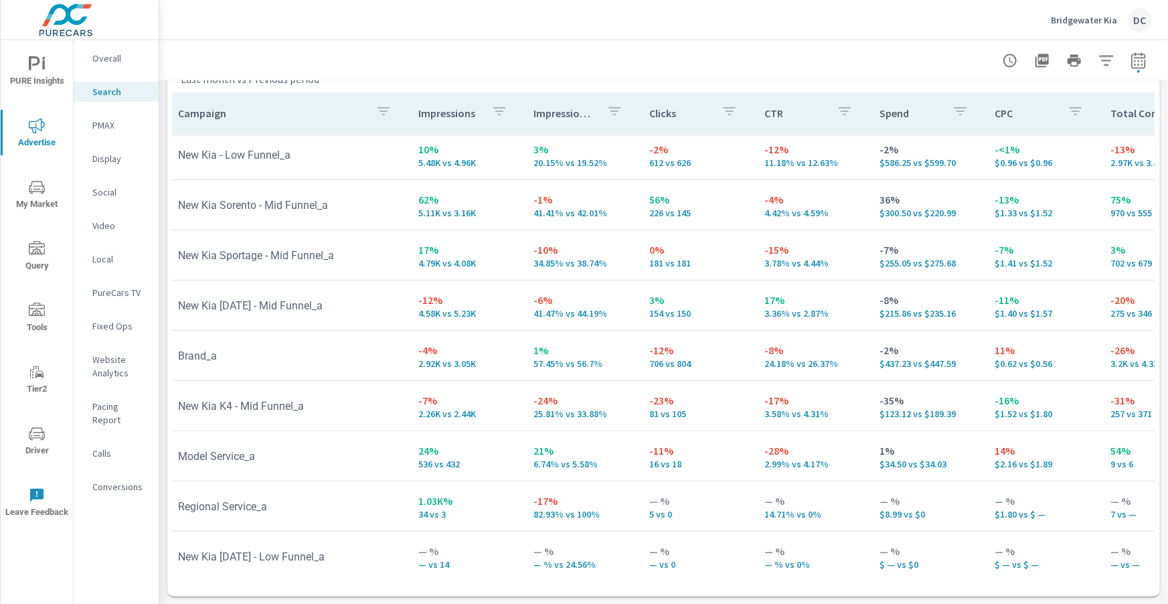
scroll to position [0, 5]
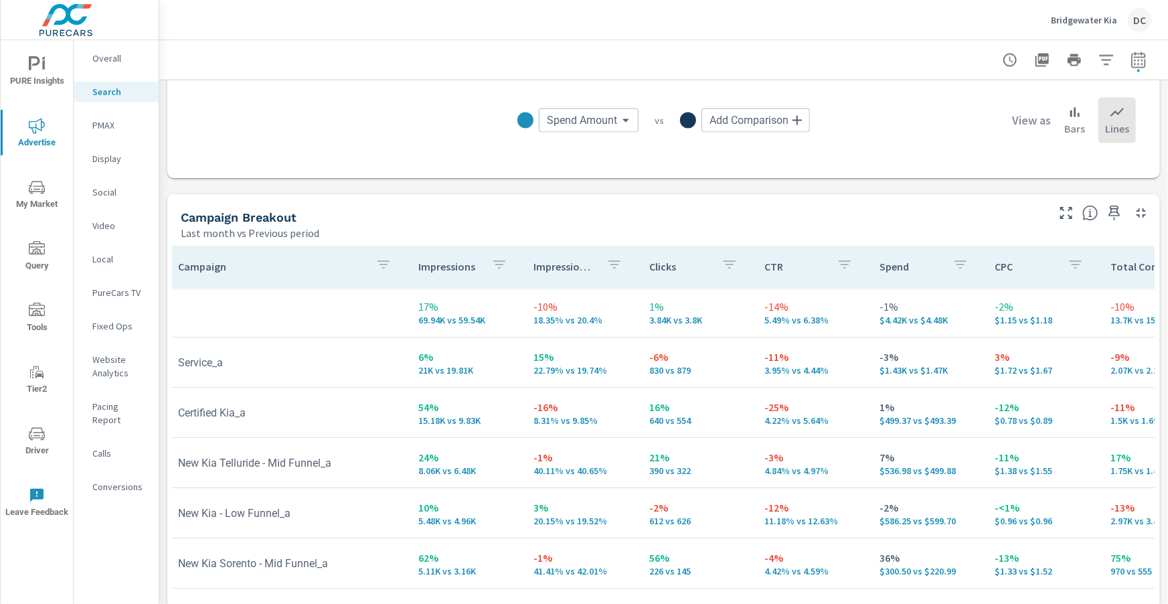
scroll to position [1173, 0]
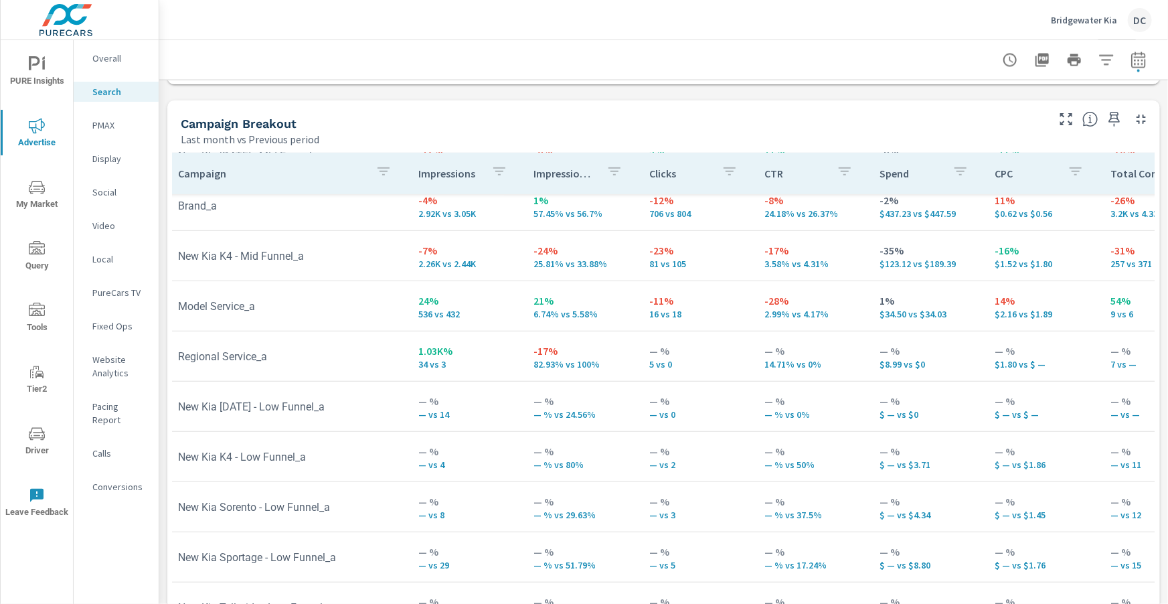
scroll to position [1293, 0]
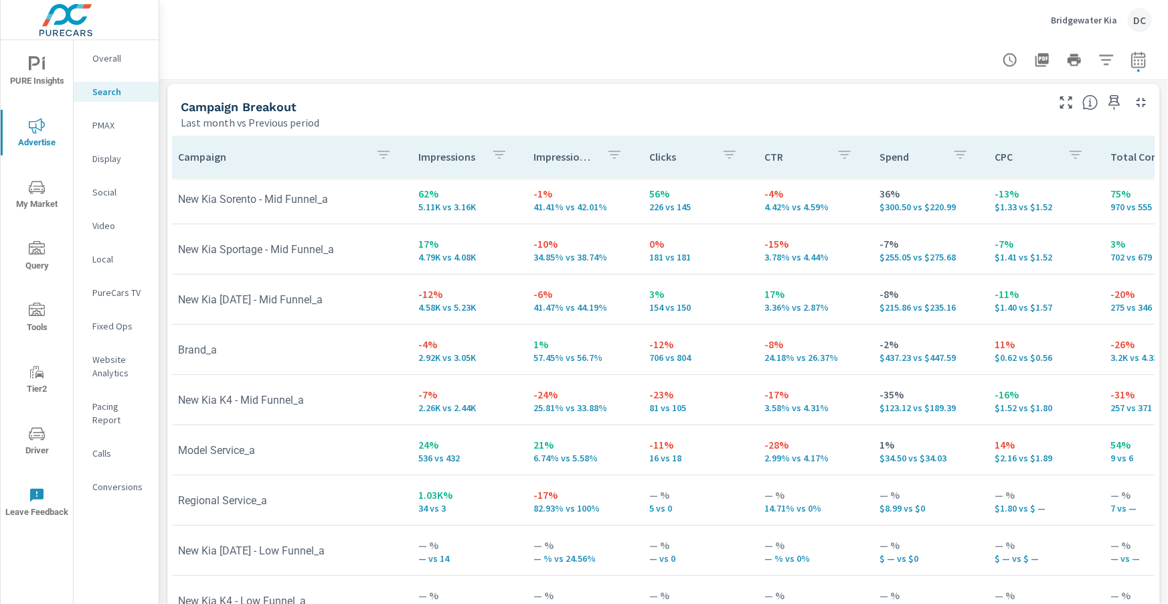
scroll to position [213, 5]
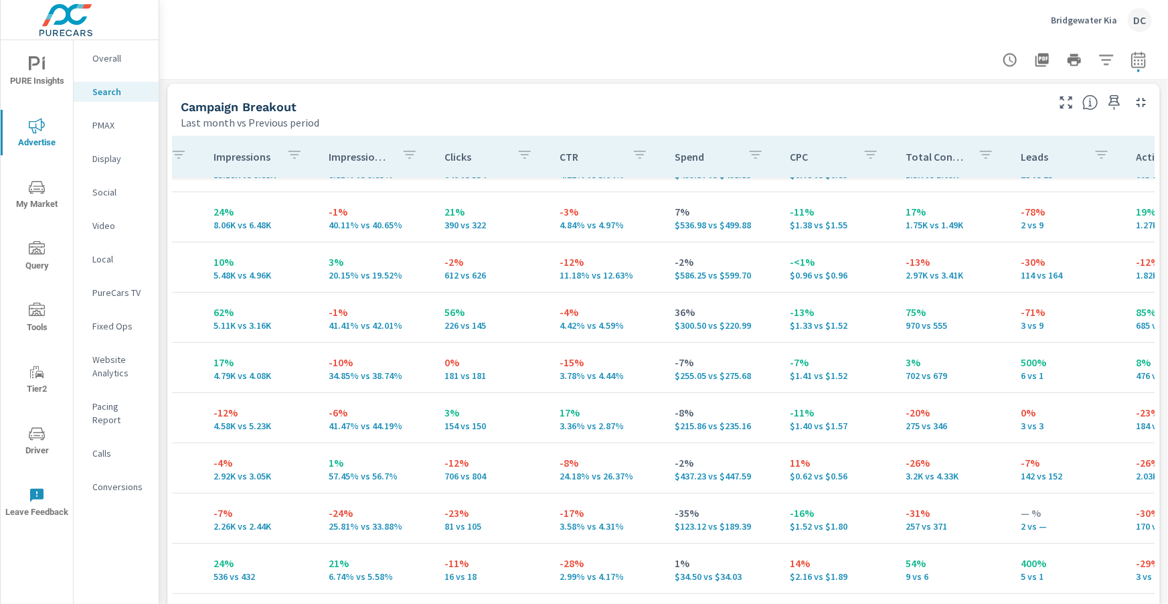
scroll to position [64, 210]
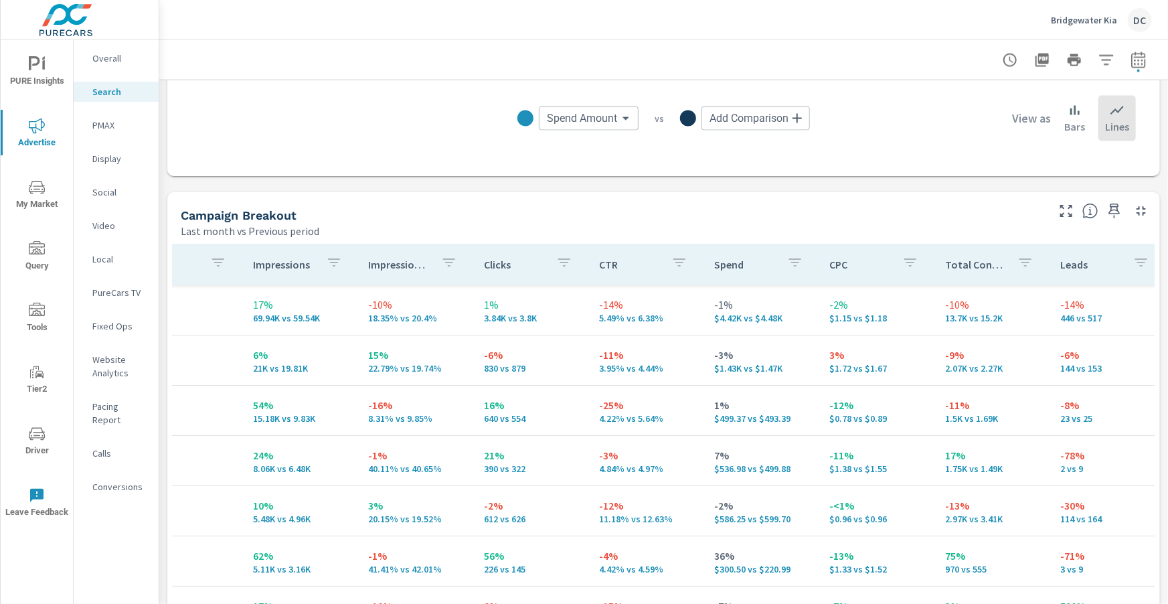
scroll to position [0, 167]
click at [108, 129] on p "PMAX" at bounding box center [120, 124] width 56 height 13
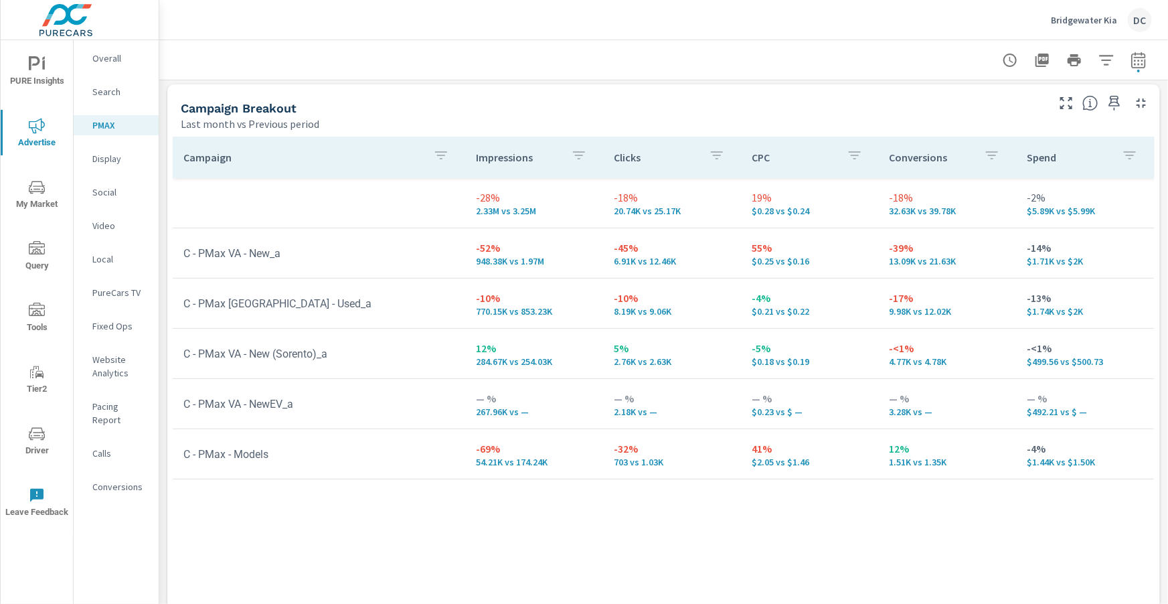
scroll to position [153, 0]
